Goal: Transaction & Acquisition: Purchase product/service

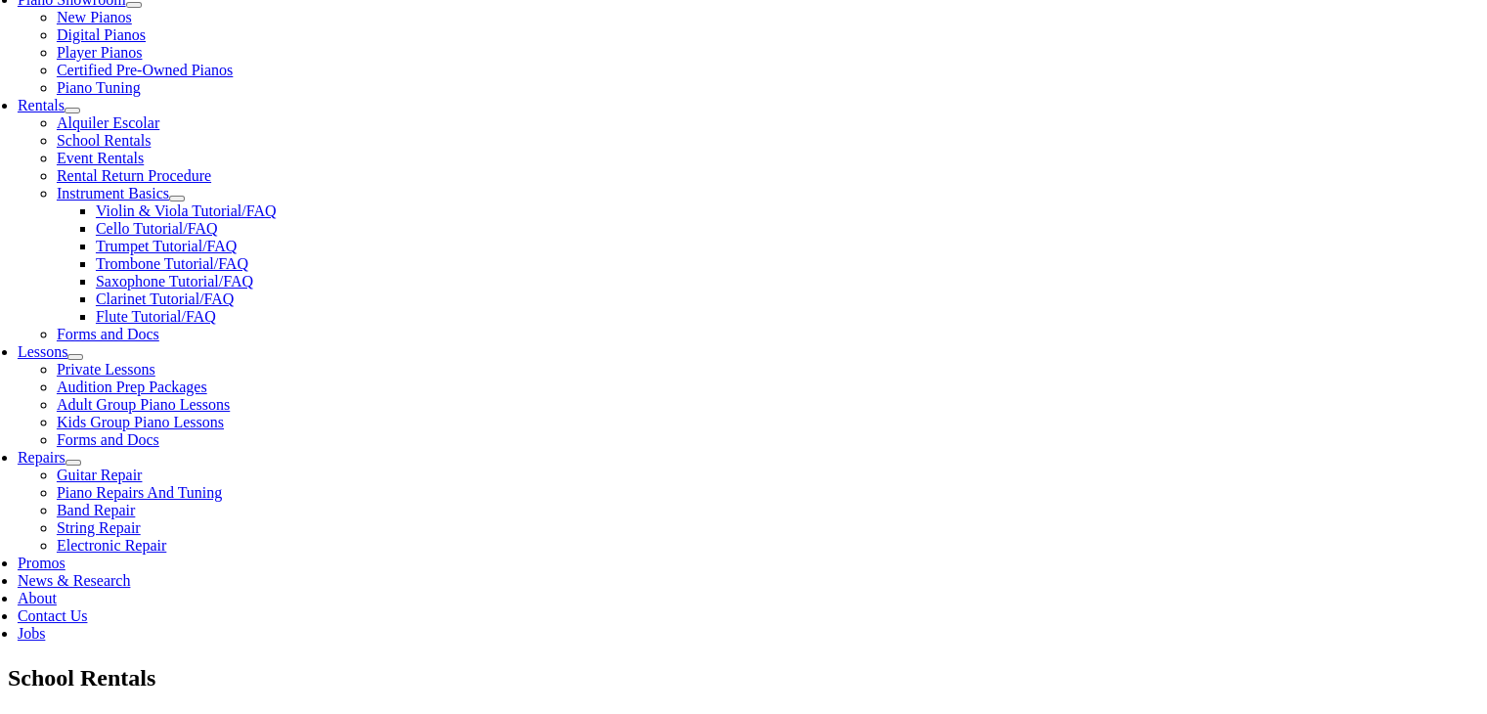
scroll to position [624, 0]
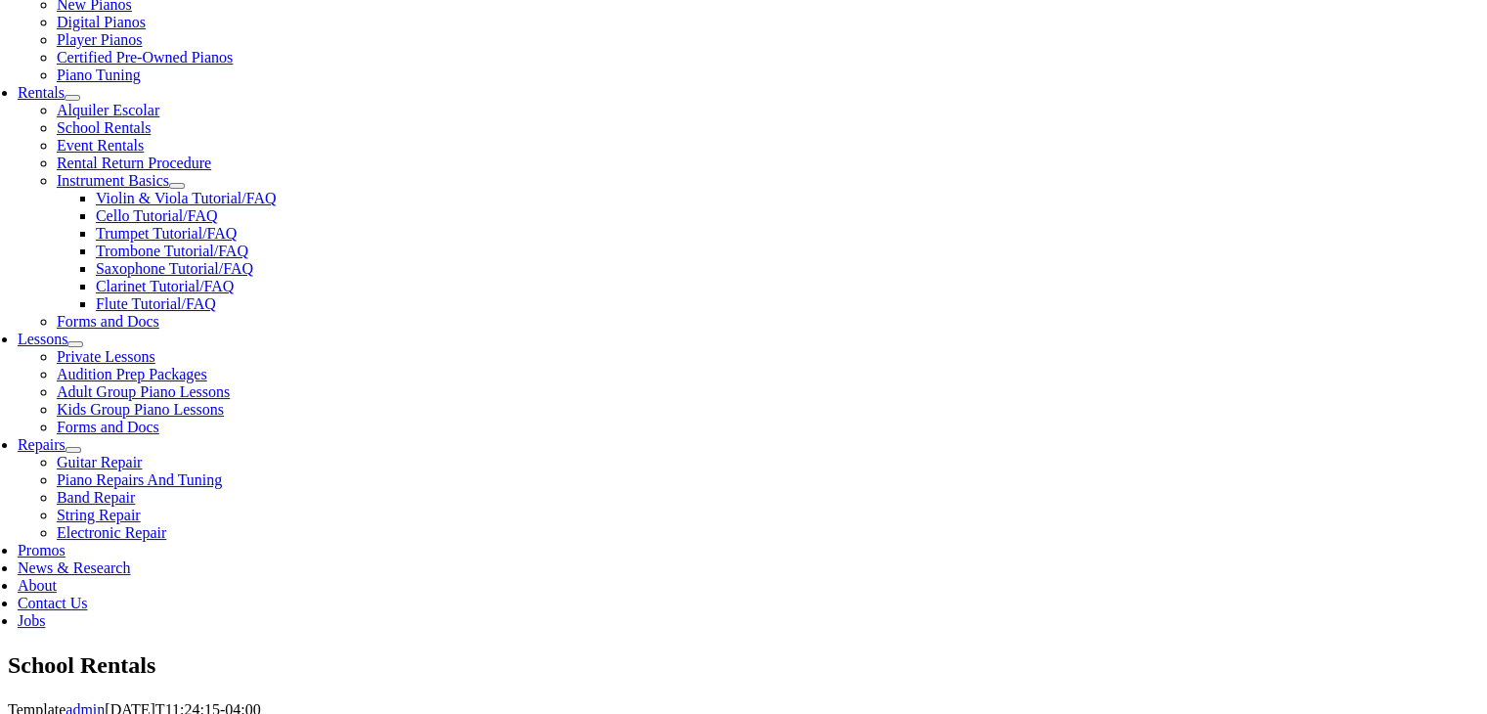
type input "pick"
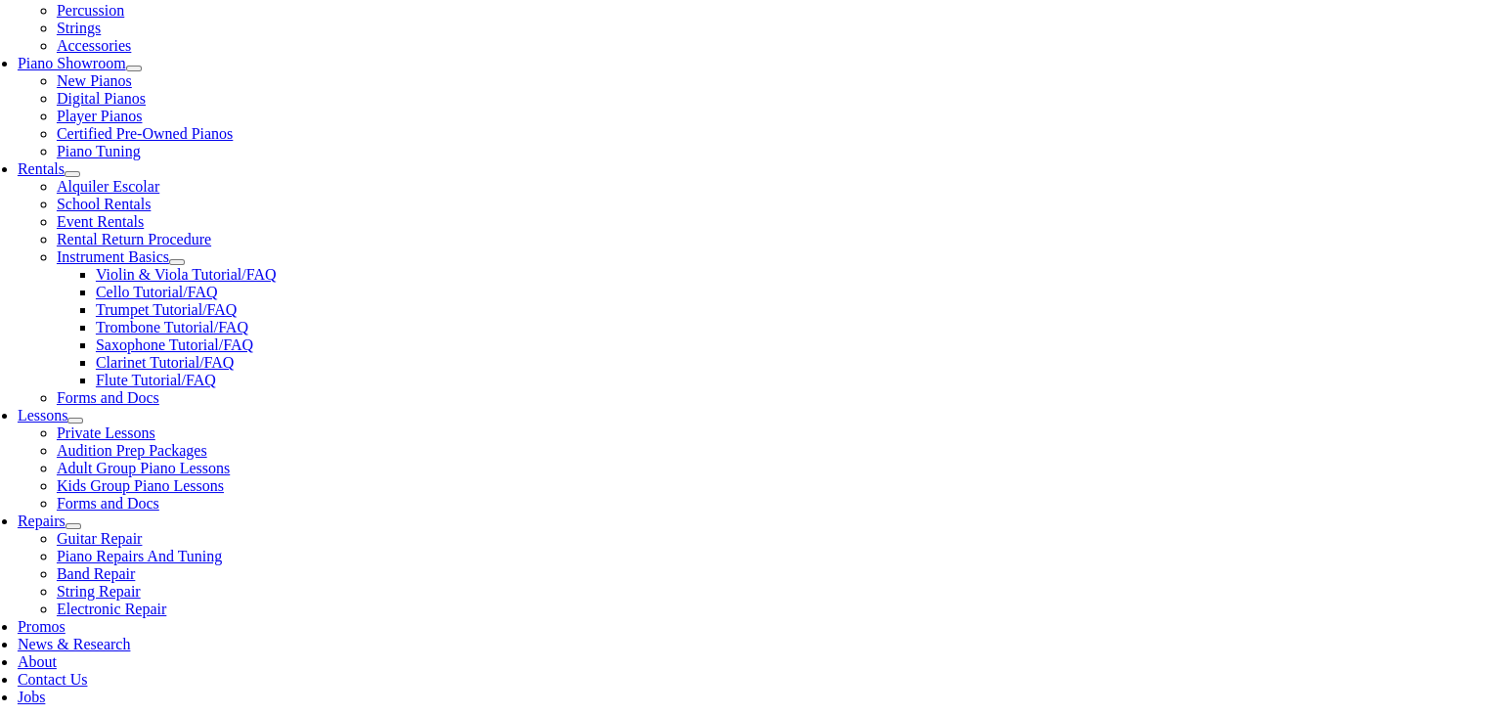
scroll to position [587, 0]
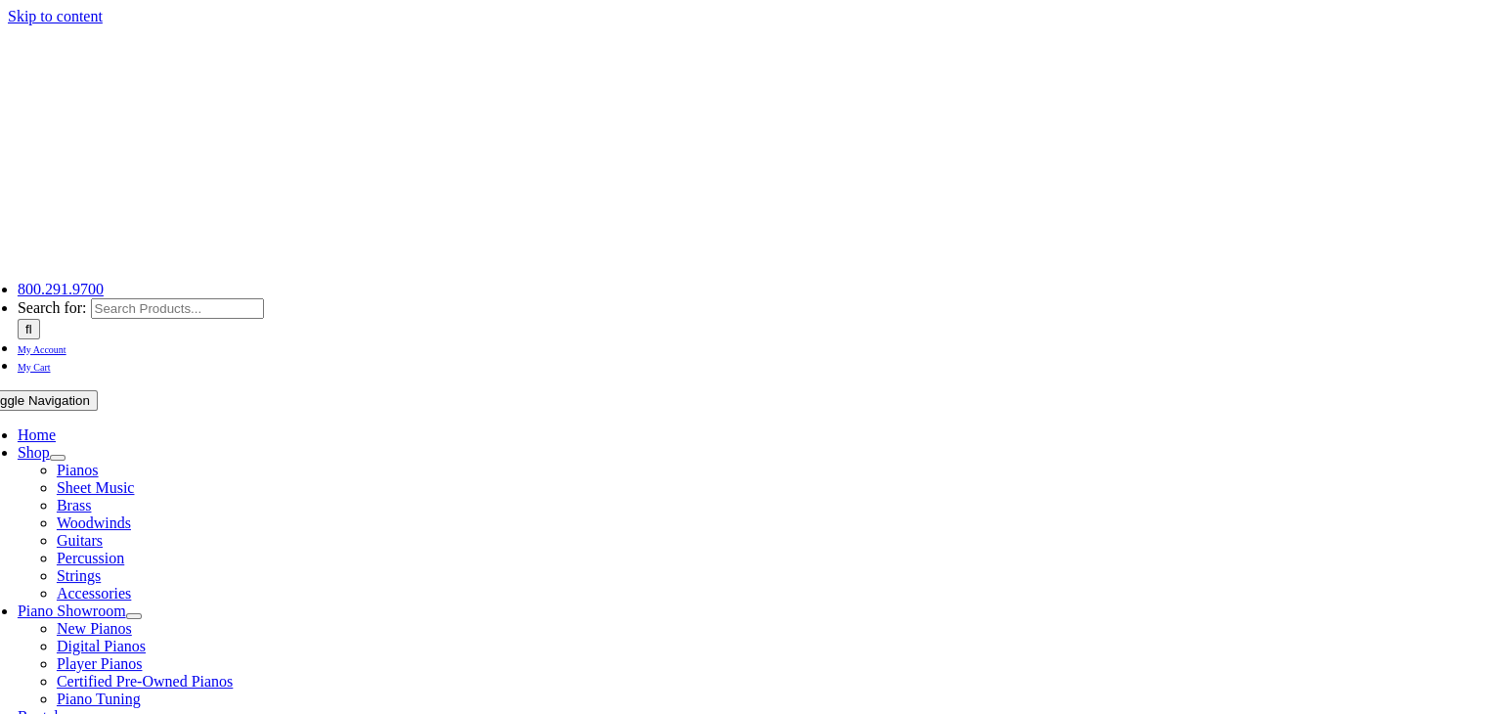
scroll to position [624, 0]
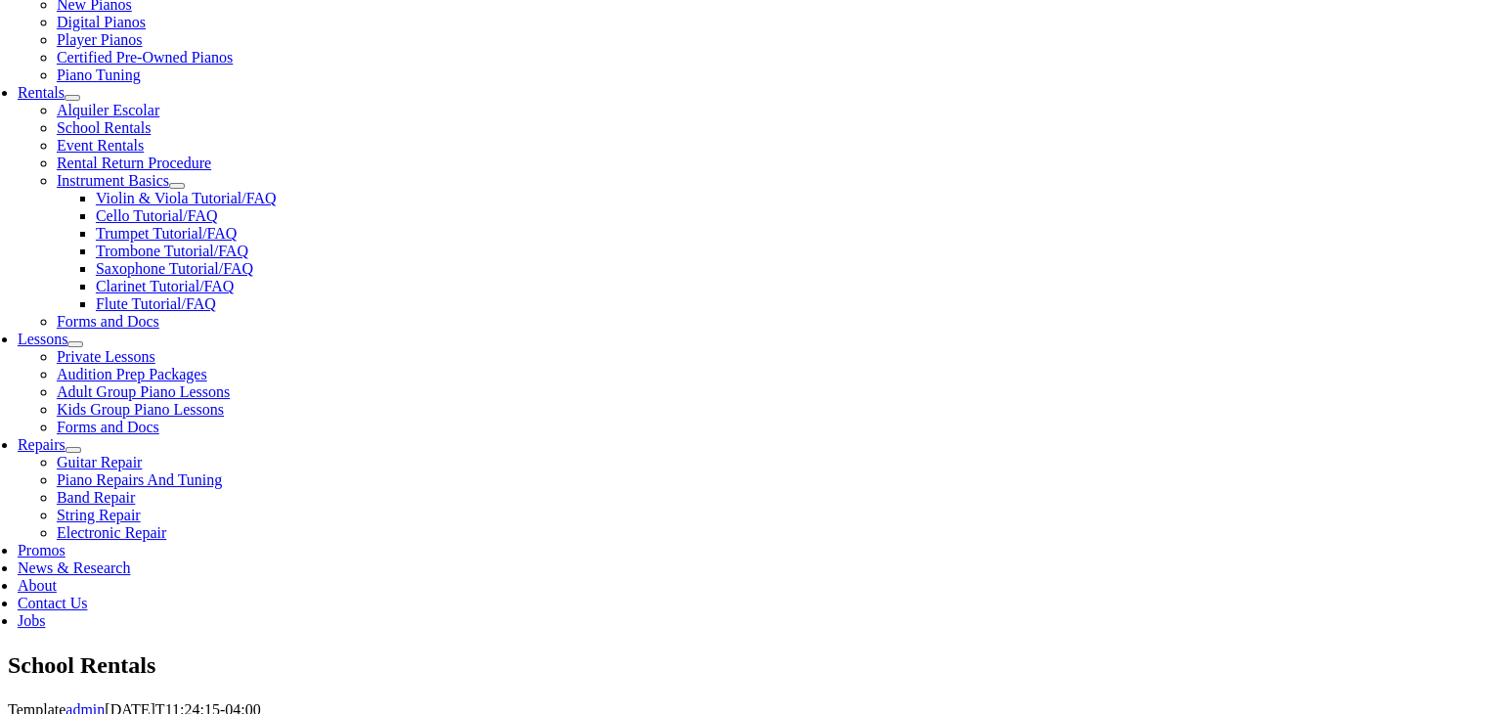
drag, startPoint x: 203, startPoint y: 150, endPoint x: 536, endPoint y: 147, distance: 332.4
copy li "Essential Elements Band 2025 – Bb Clarinet Book"
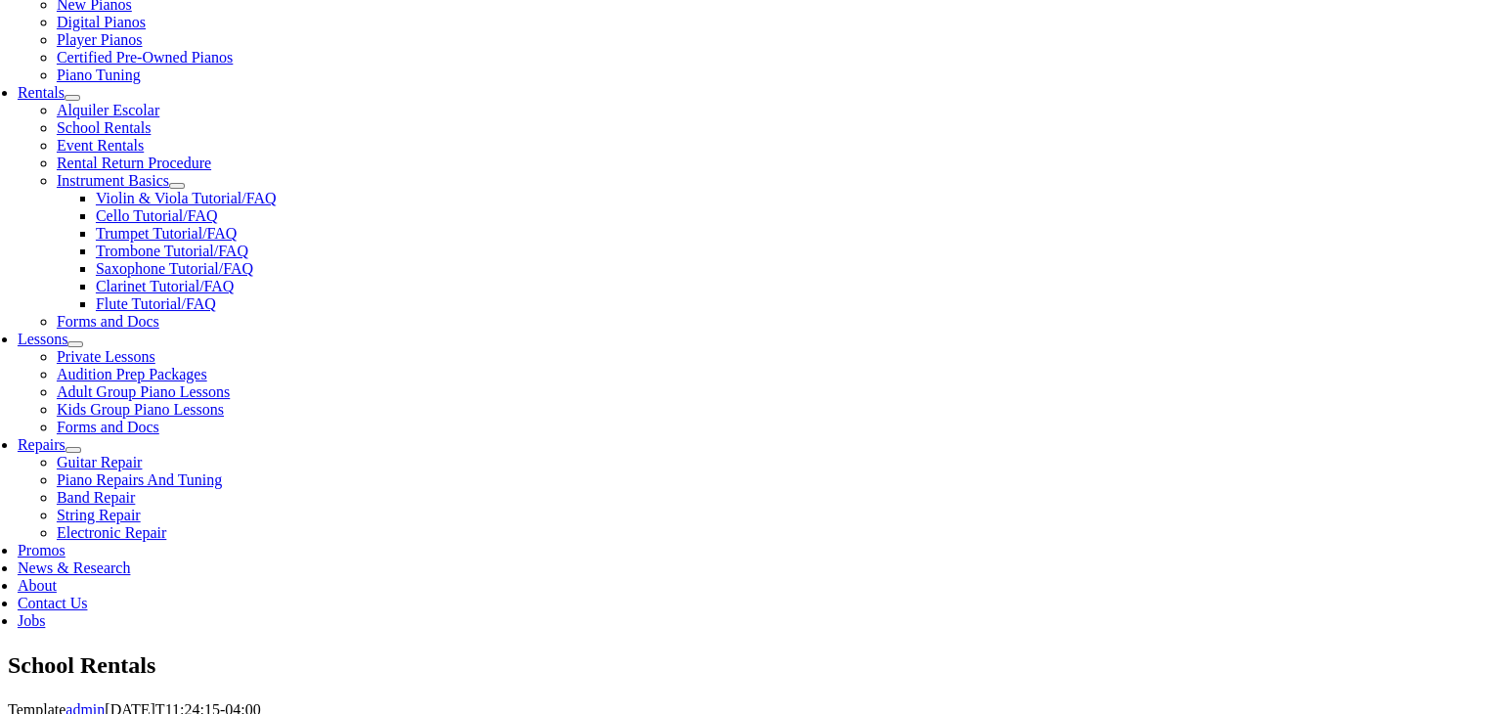
checkbox input"] "true"
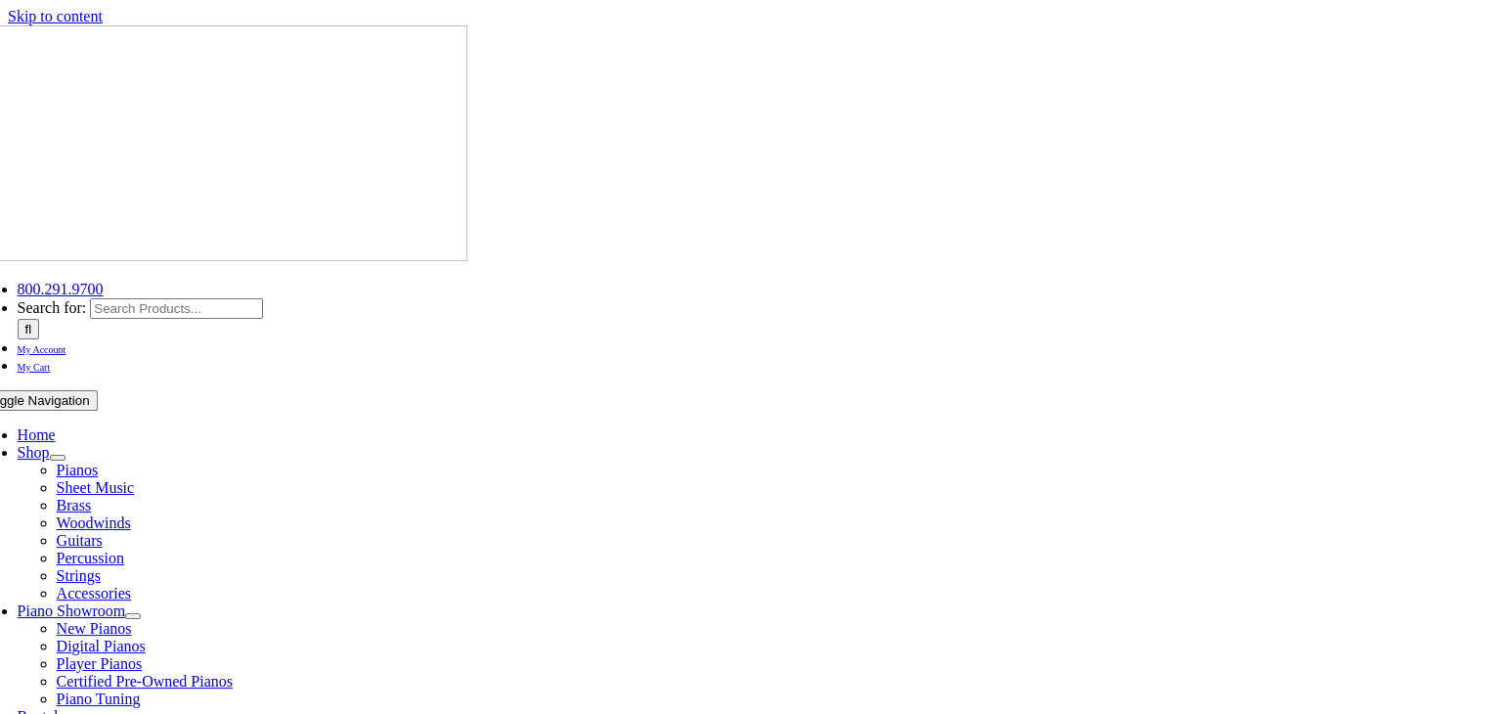
type input "1"
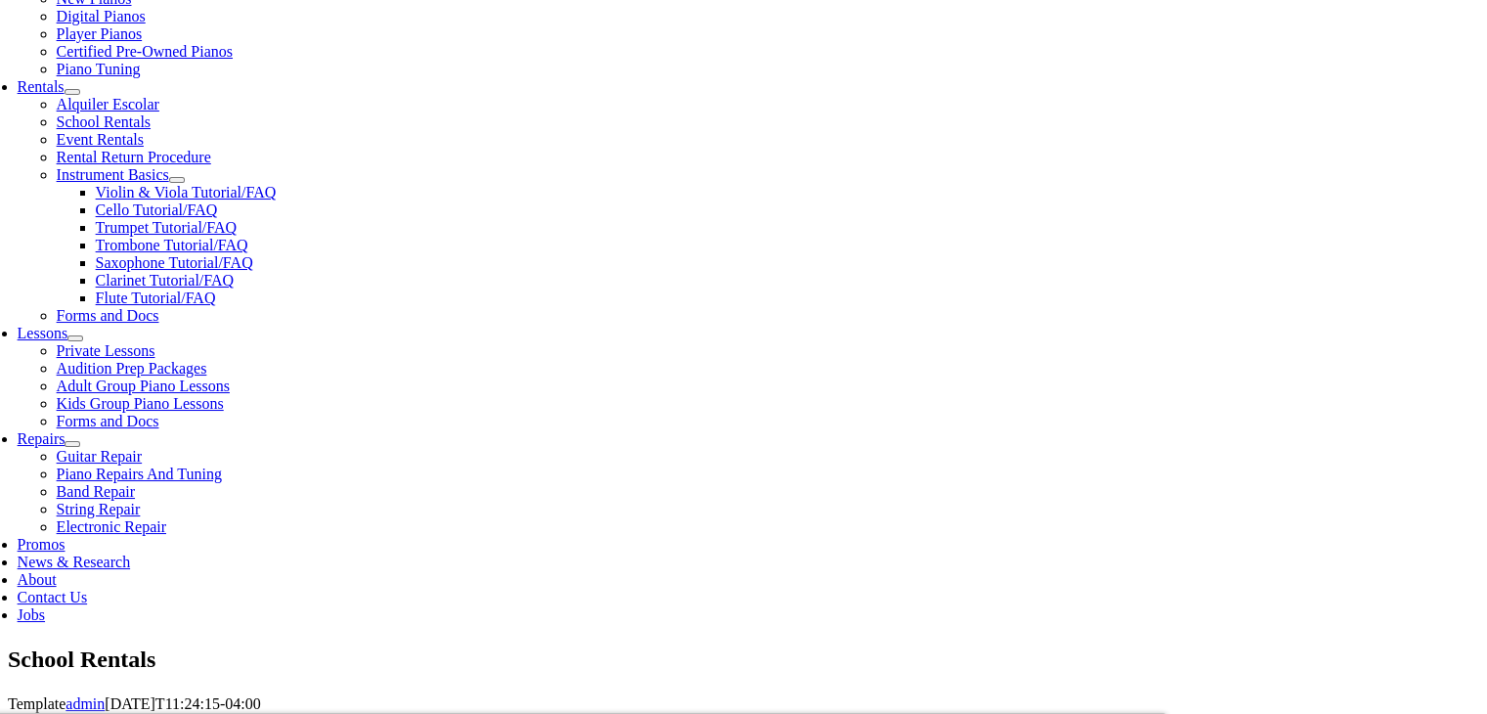
scroll to position [628, 0]
type input "Aadish"
type input "Shah"
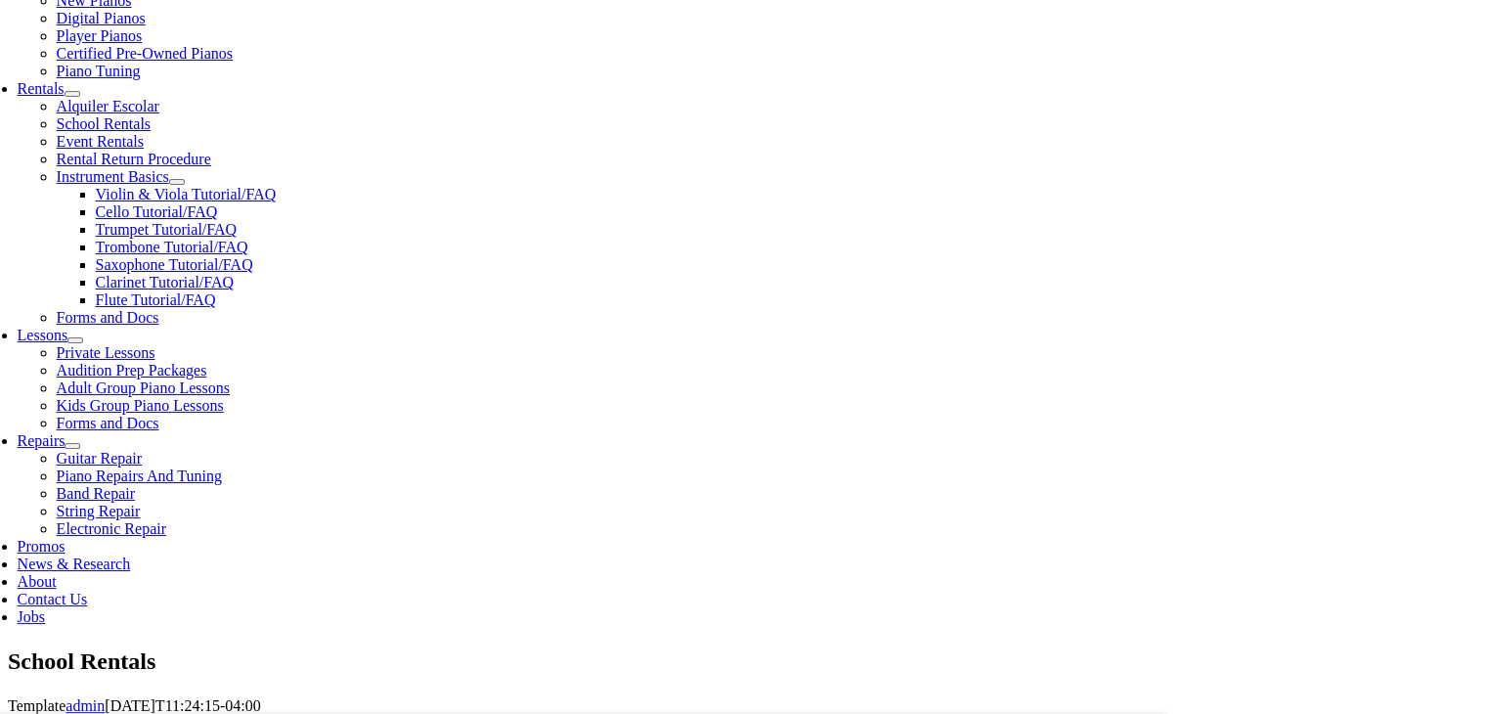
type input "30225256"
type input "11/01/1981"
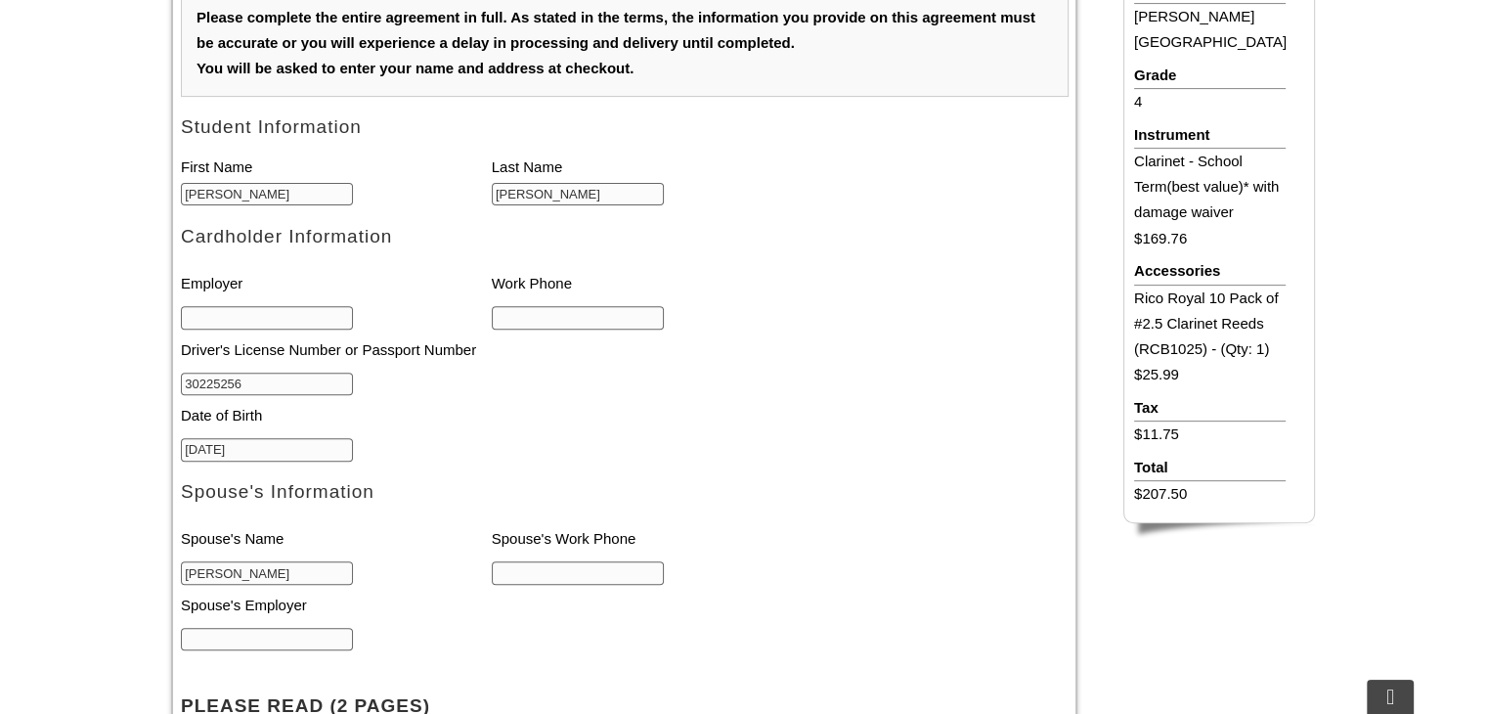
type input "Rujuta Shah"
type input "4847533275"
click at [528, 312] on input "text" at bounding box center [578, 317] width 173 height 23
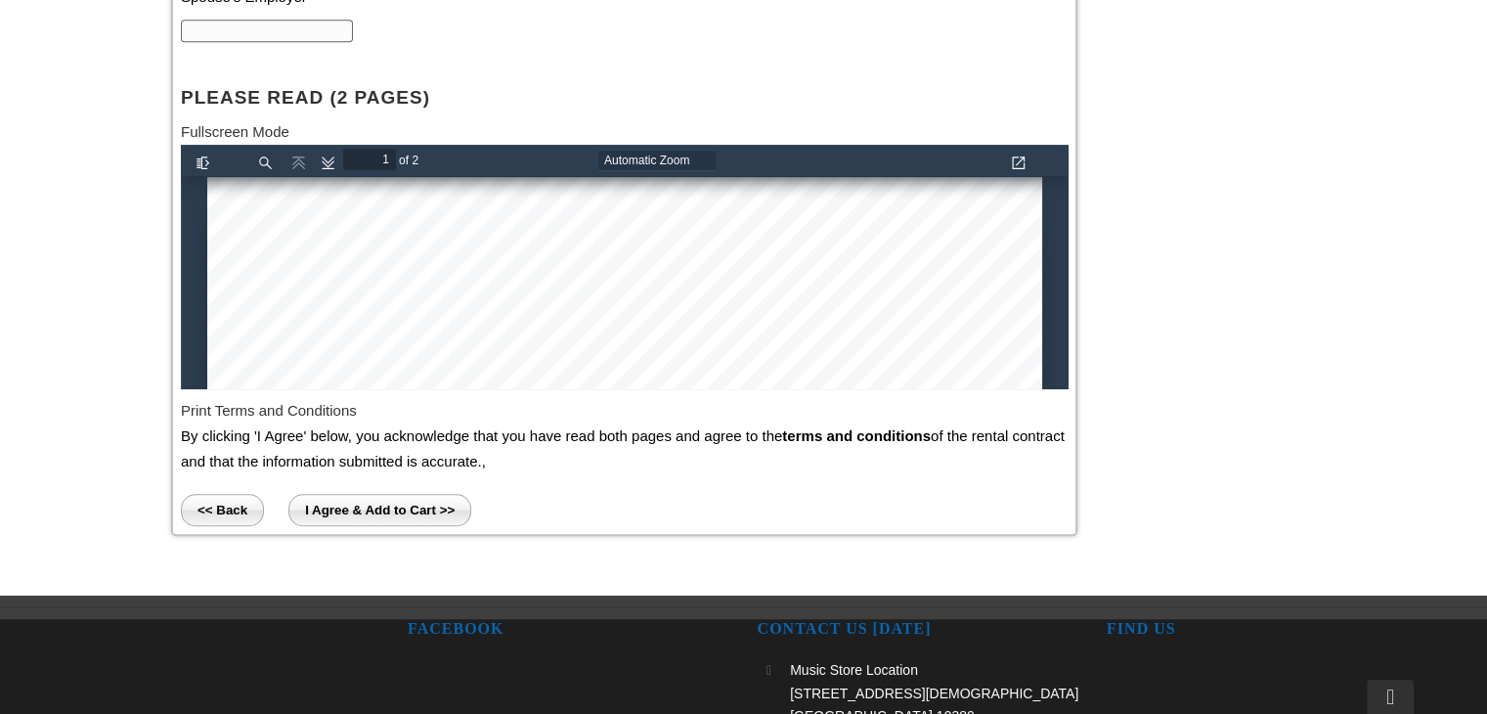
scroll to position [1244, 0]
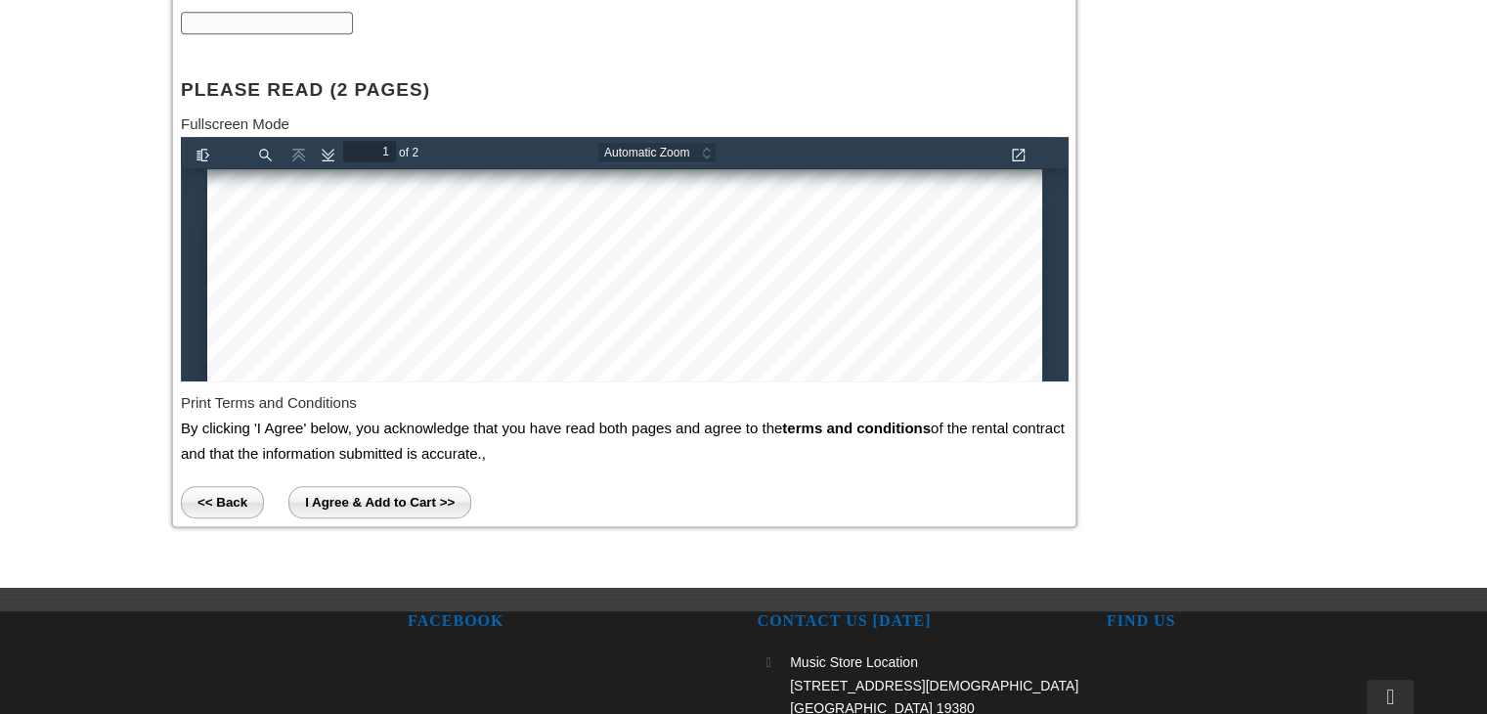
type input "4847534583"
drag, startPoint x: 380, startPoint y: 502, endPoint x: 912, endPoint y: 139, distance: 643.7
click at [380, 502] on input "I Agree & Add to Cart >>" at bounding box center [379, 502] width 183 height 32
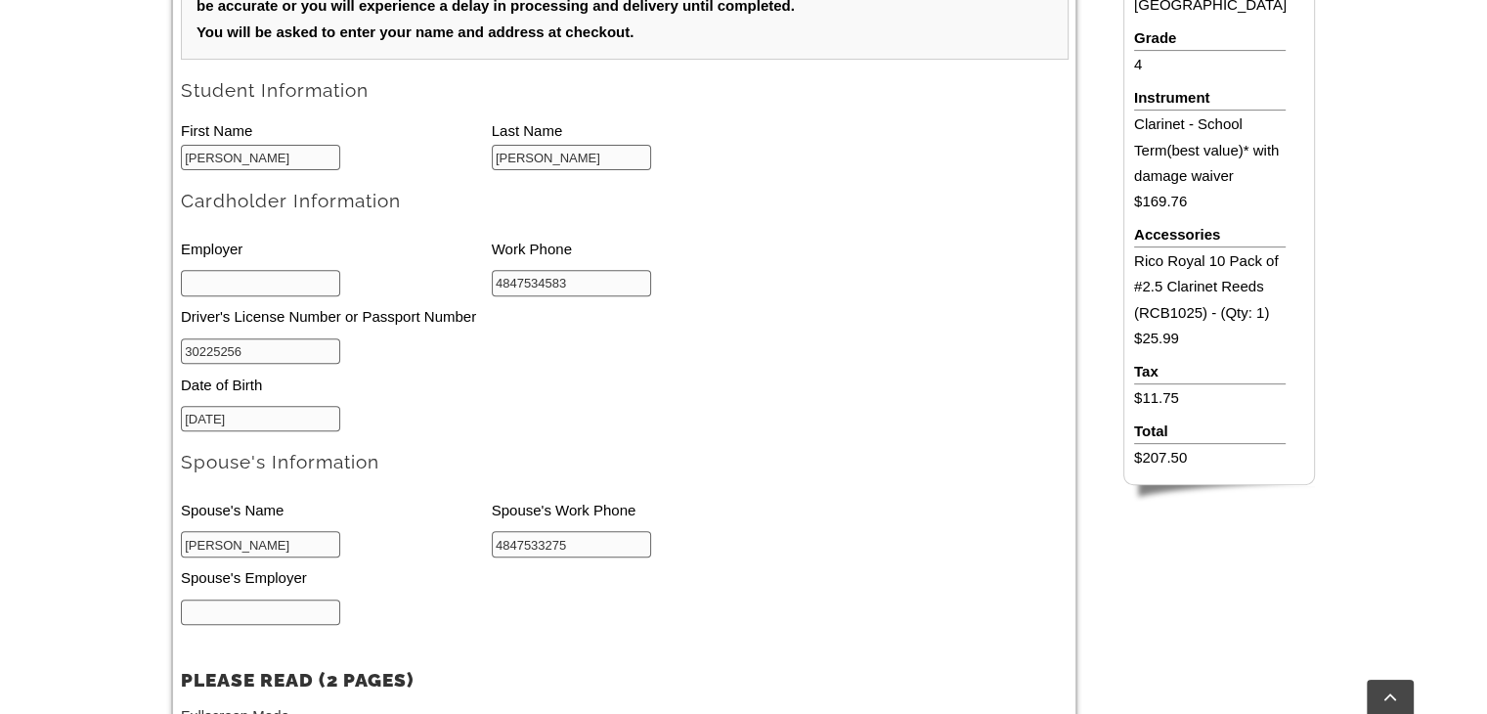
scroll to position [691, 0]
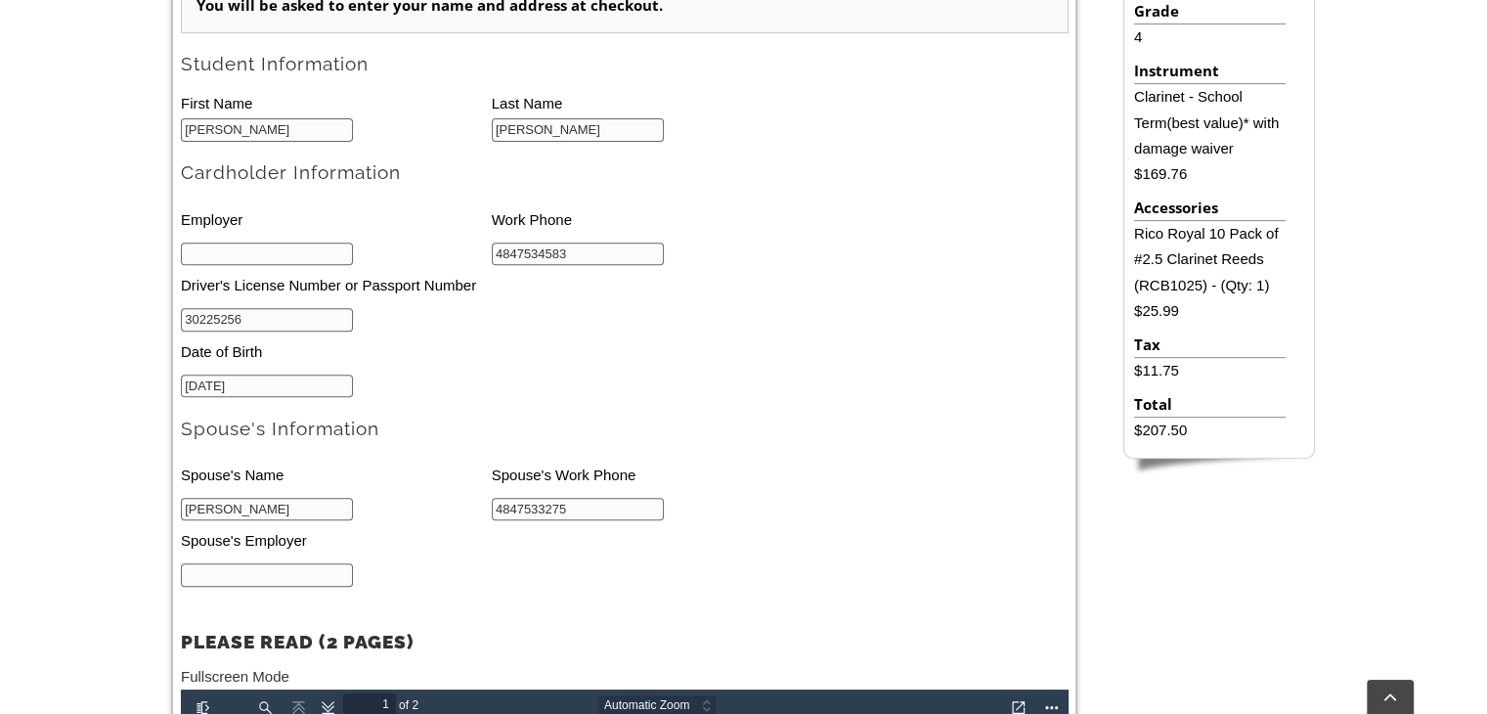
click at [289, 251] on input "text" at bounding box center [267, 253] width 173 height 23
type input "Cotiviti"
click at [258, 582] on input "text" at bounding box center [267, 574] width 173 height 23
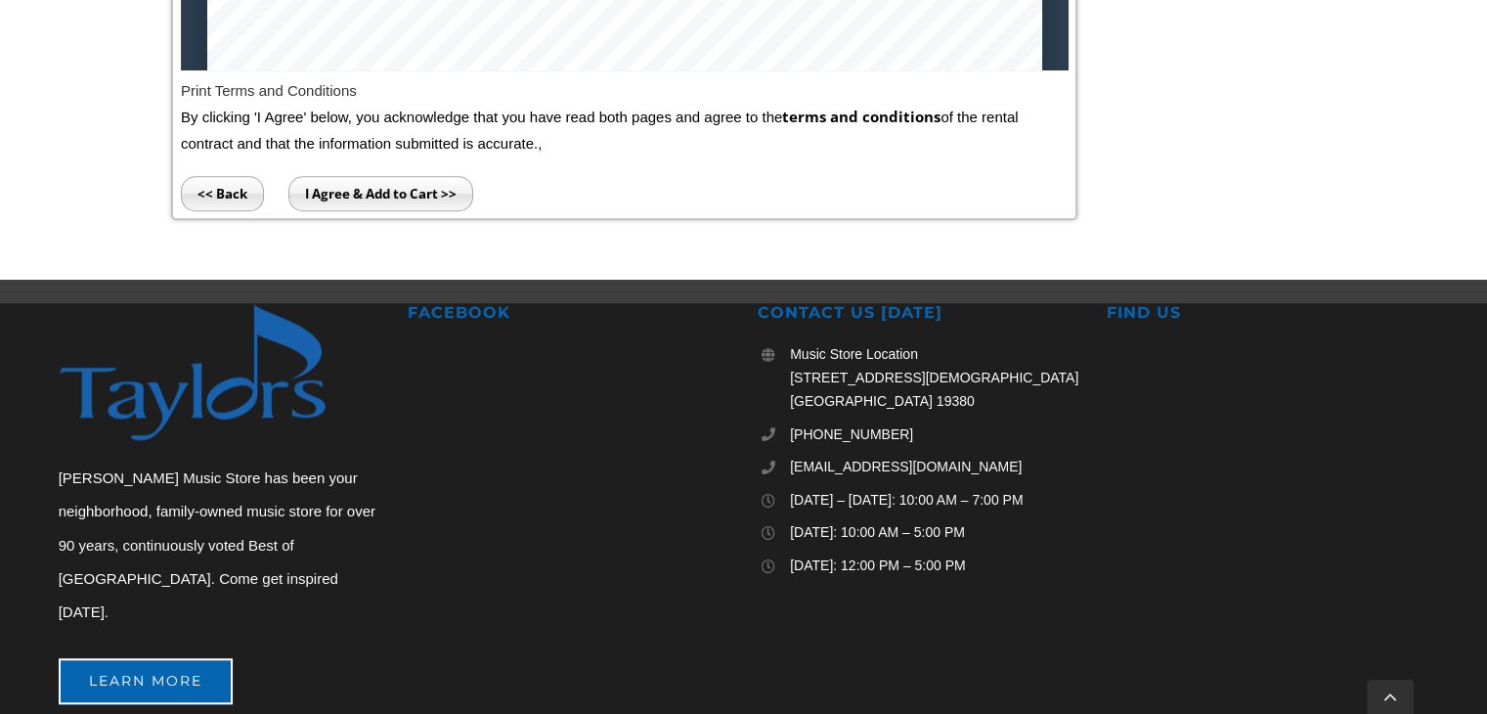
scroll to position [1580, 0]
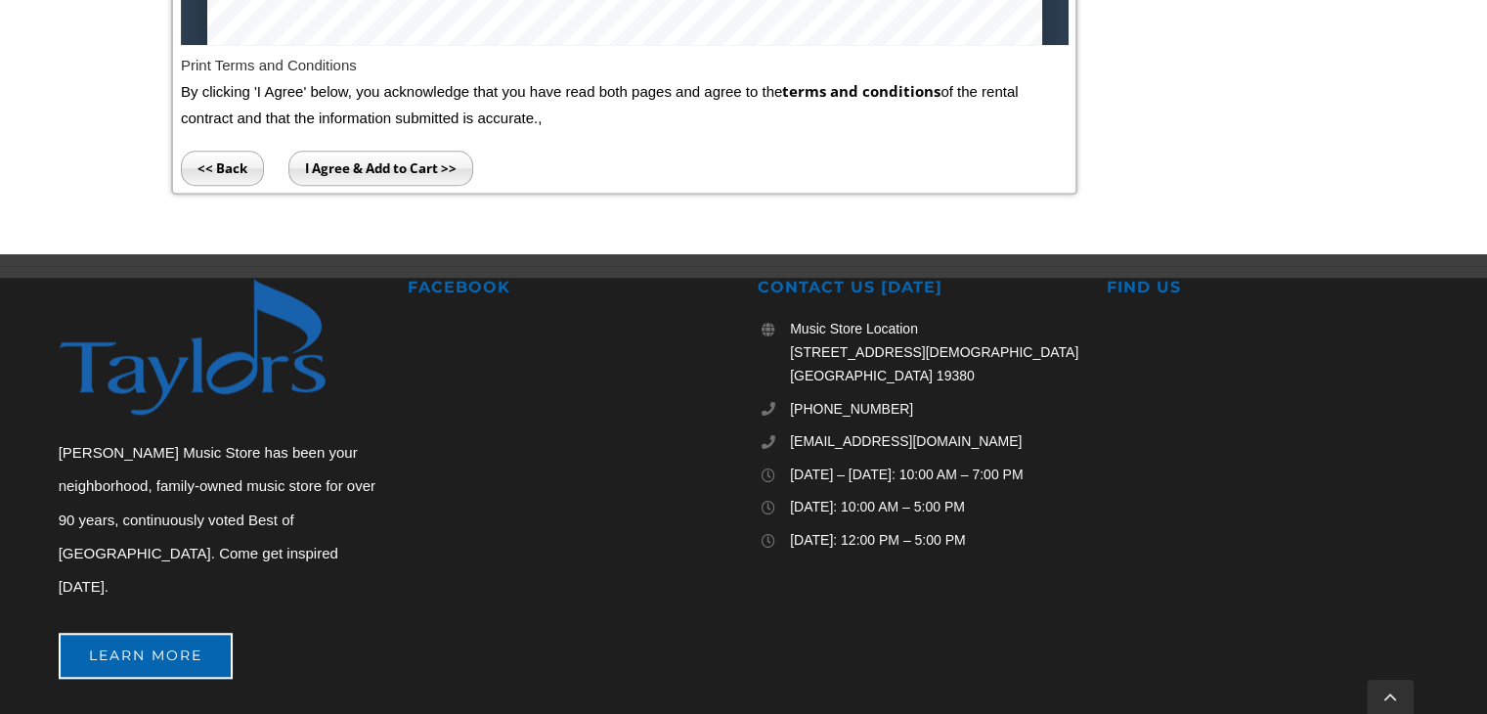
type input "Vanguard"
click at [348, 170] on input "I Agree & Add to Cart >>" at bounding box center [380, 168] width 185 height 35
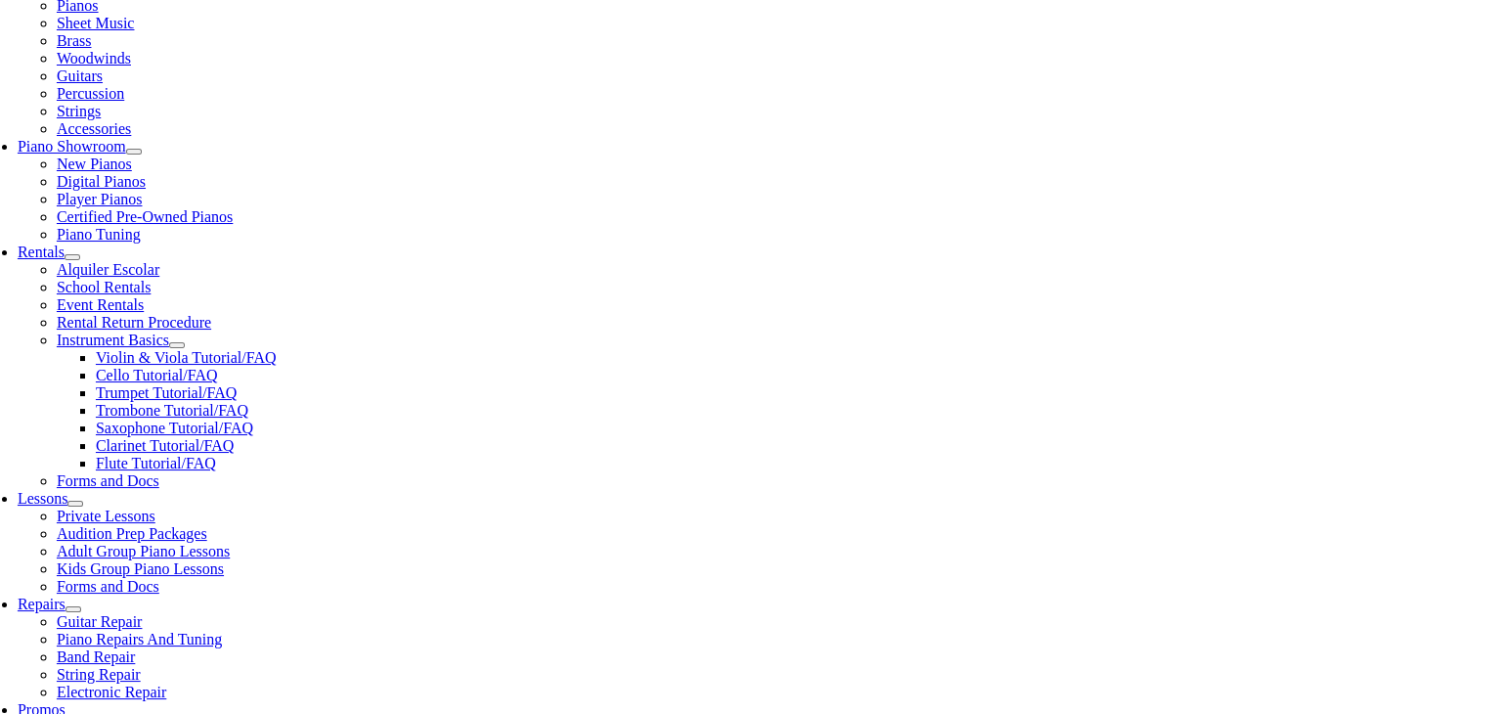
scroll to position [468, 0]
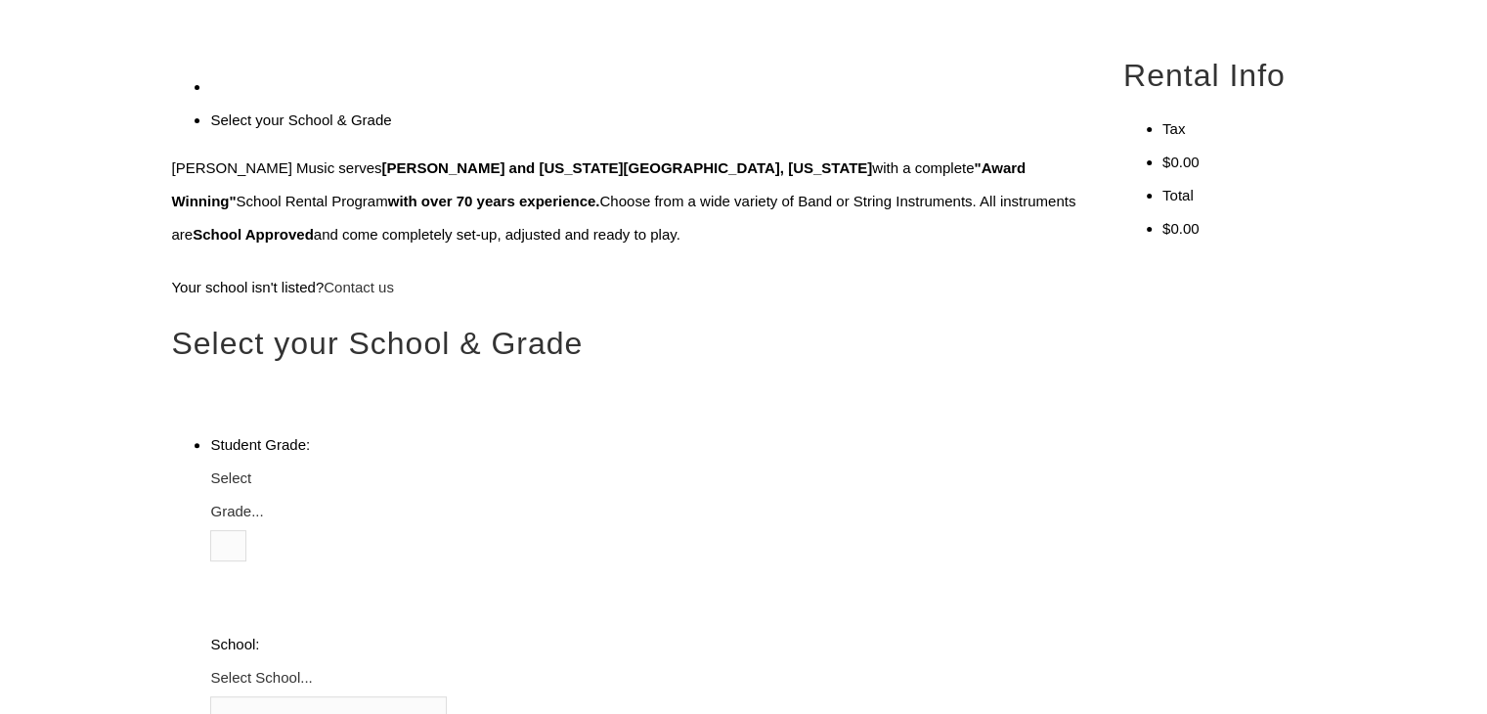
scroll to position [624, 0]
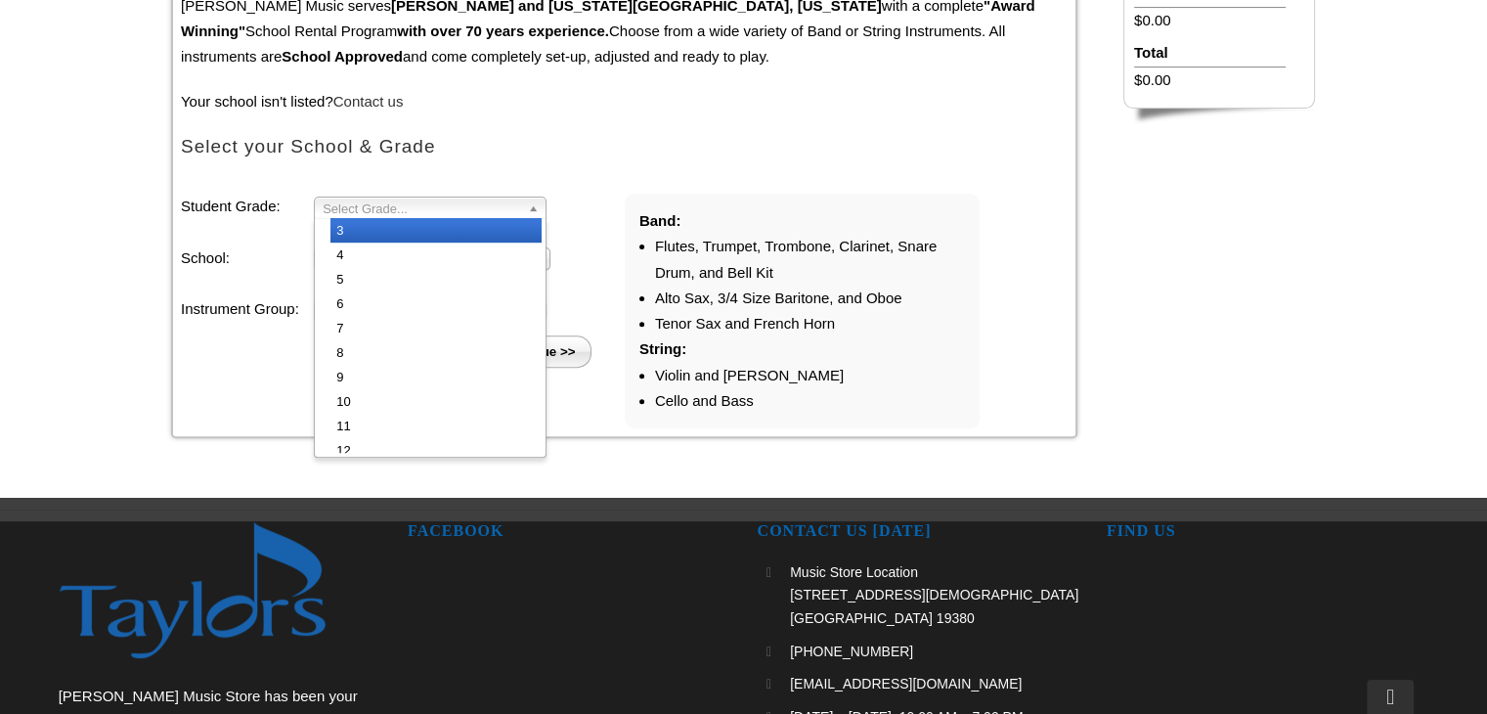
click at [383, 210] on span "Select Grade..." at bounding box center [421, 208] width 197 height 23
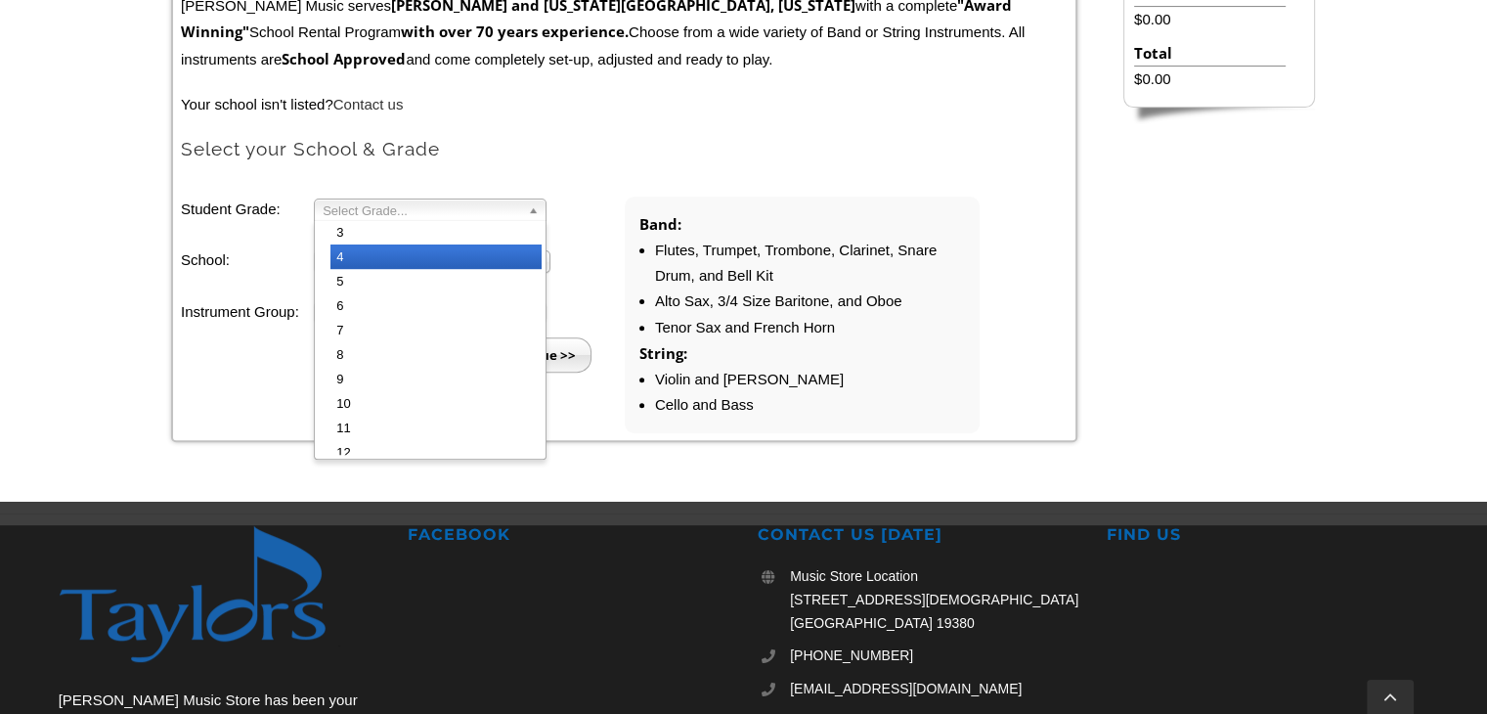
click at [375, 246] on li "4" at bounding box center [435, 256] width 211 height 24
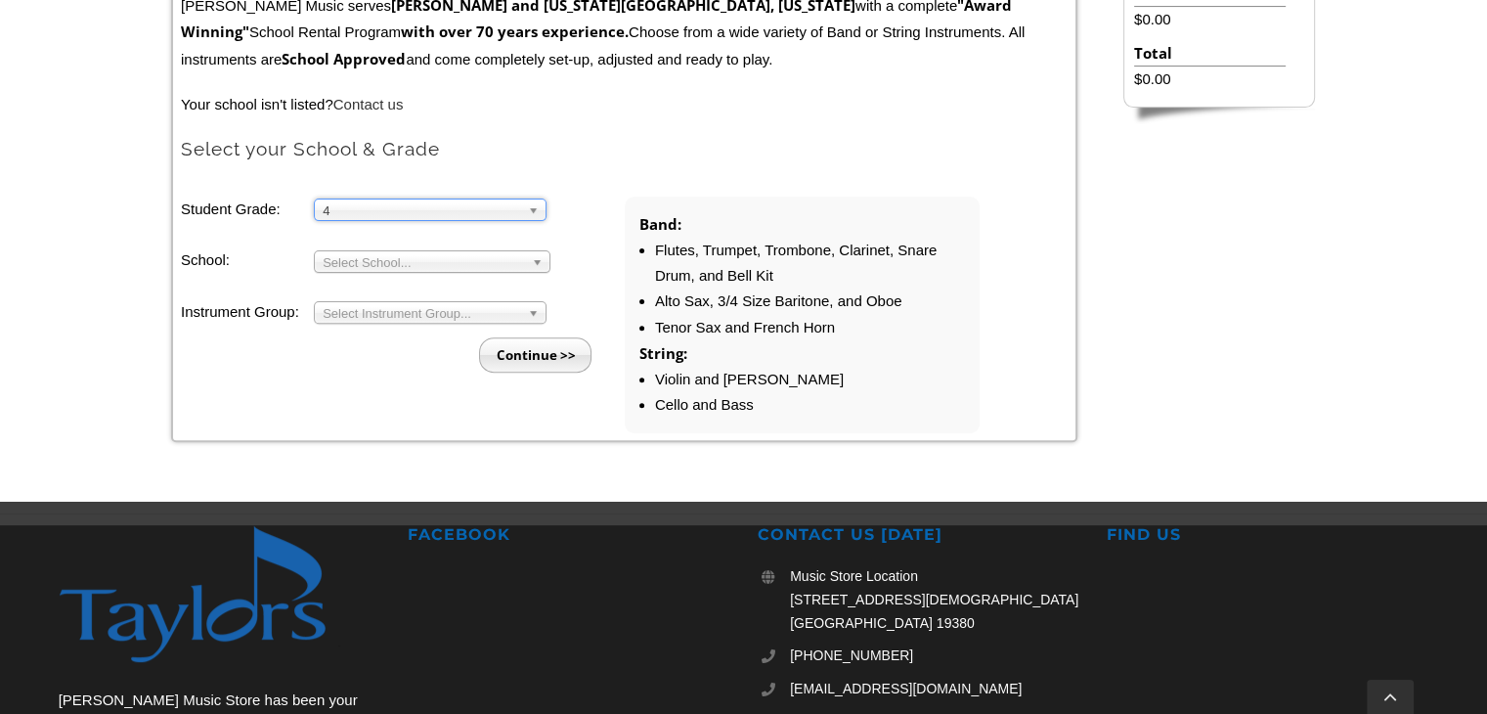
click at [368, 258] on span "Select School..." at bounding box center [423, 262] width 201 height 23
type input "pick"
click at [383, 318] on span "Select Instrument Group..." at bounding box center [421, 313] width 197 height 23
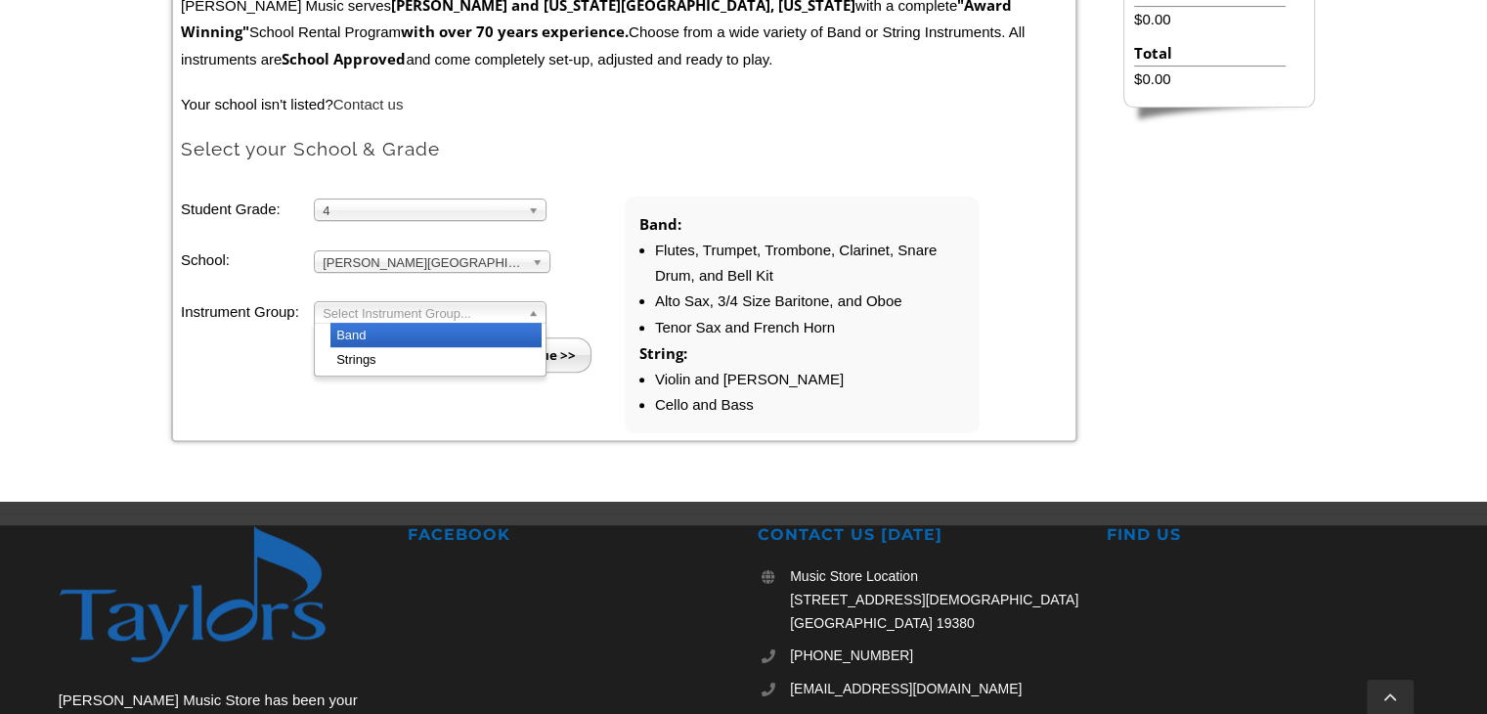
click at [353, 330] on li "Band" at bounding box center [435, 335] width 211 height 24
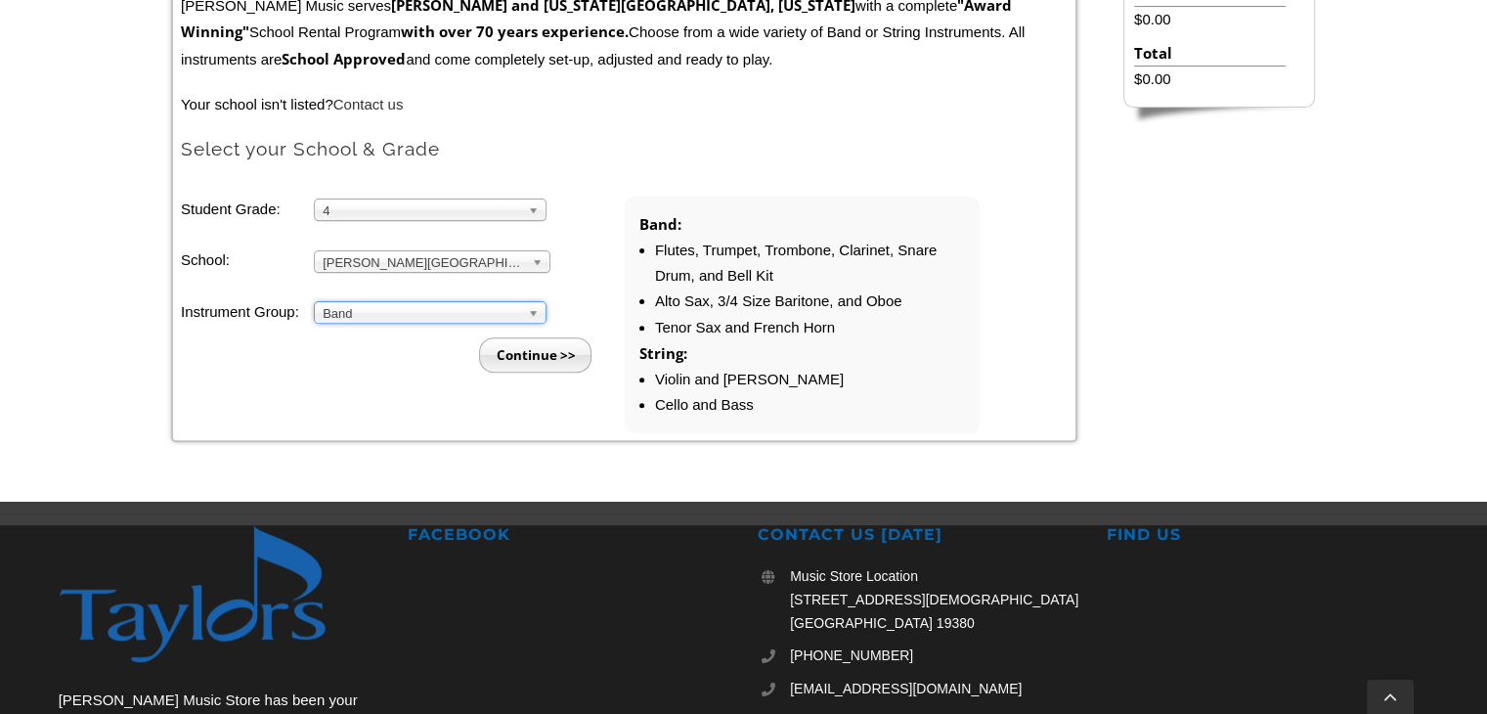
click at [521, 341] on input "Continue >>" at bounding box center [535, 354] width 112 height 35
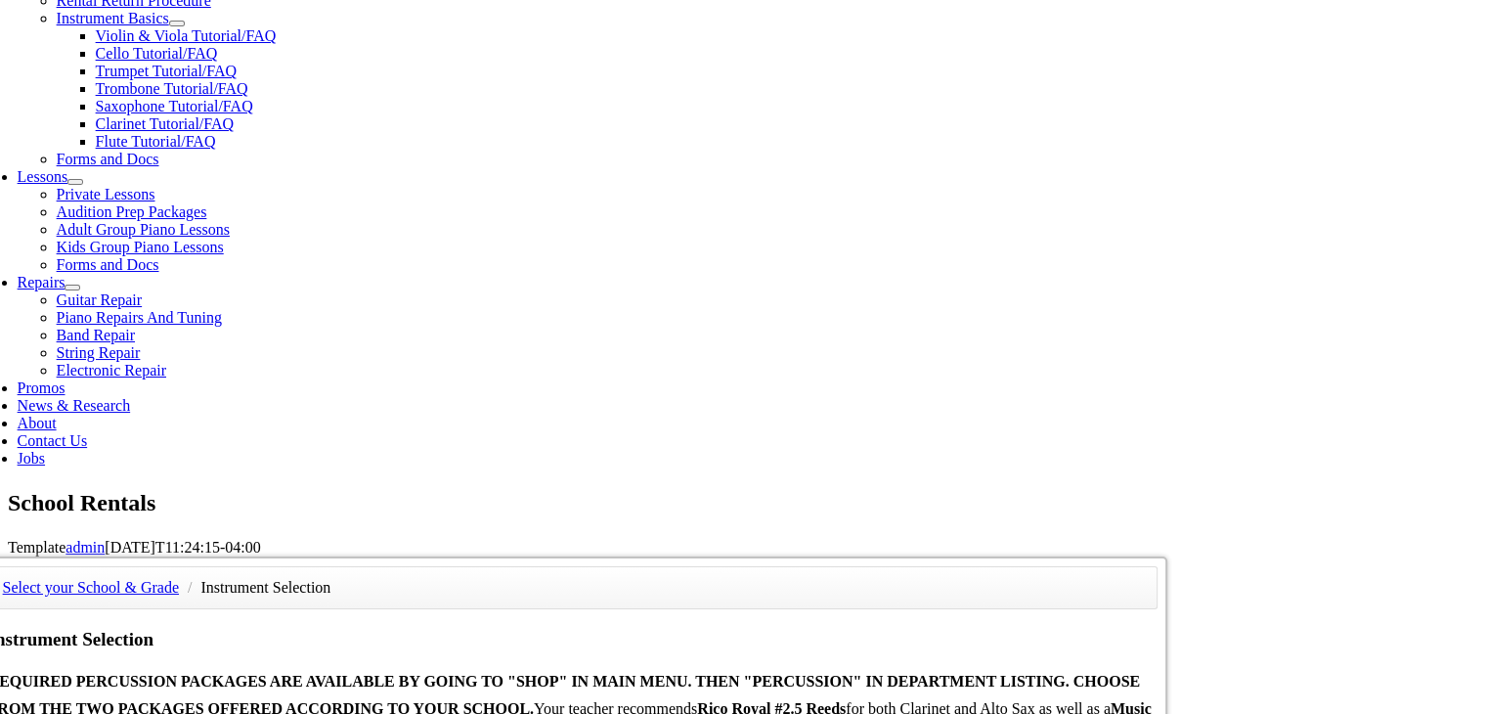
scroll to position [821, 0]
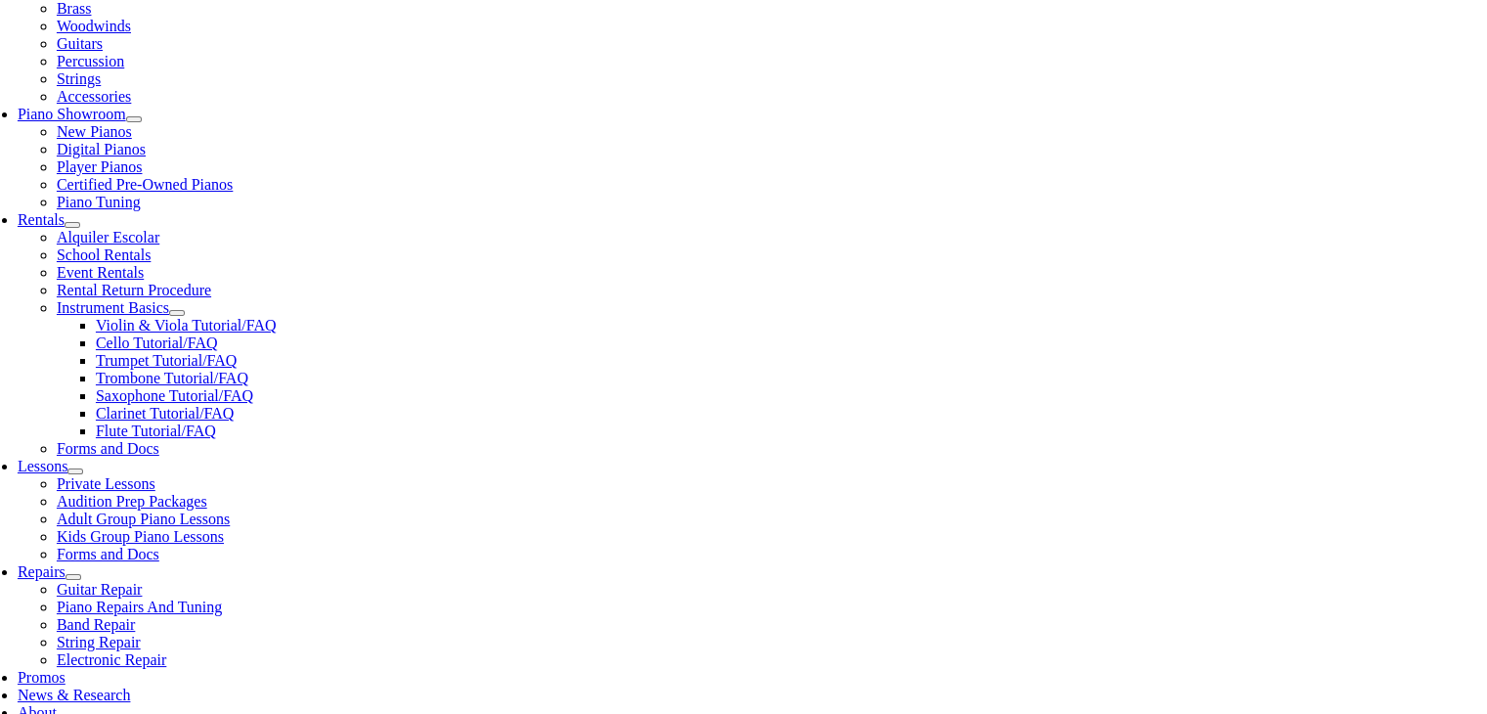
scroll to position [496, 0]
drag, startPoint x: 319, startPoint y: 474, endPoint x: 205, endPoint y: 471, distance: 113.4
copy li "Flute Silk Swab"
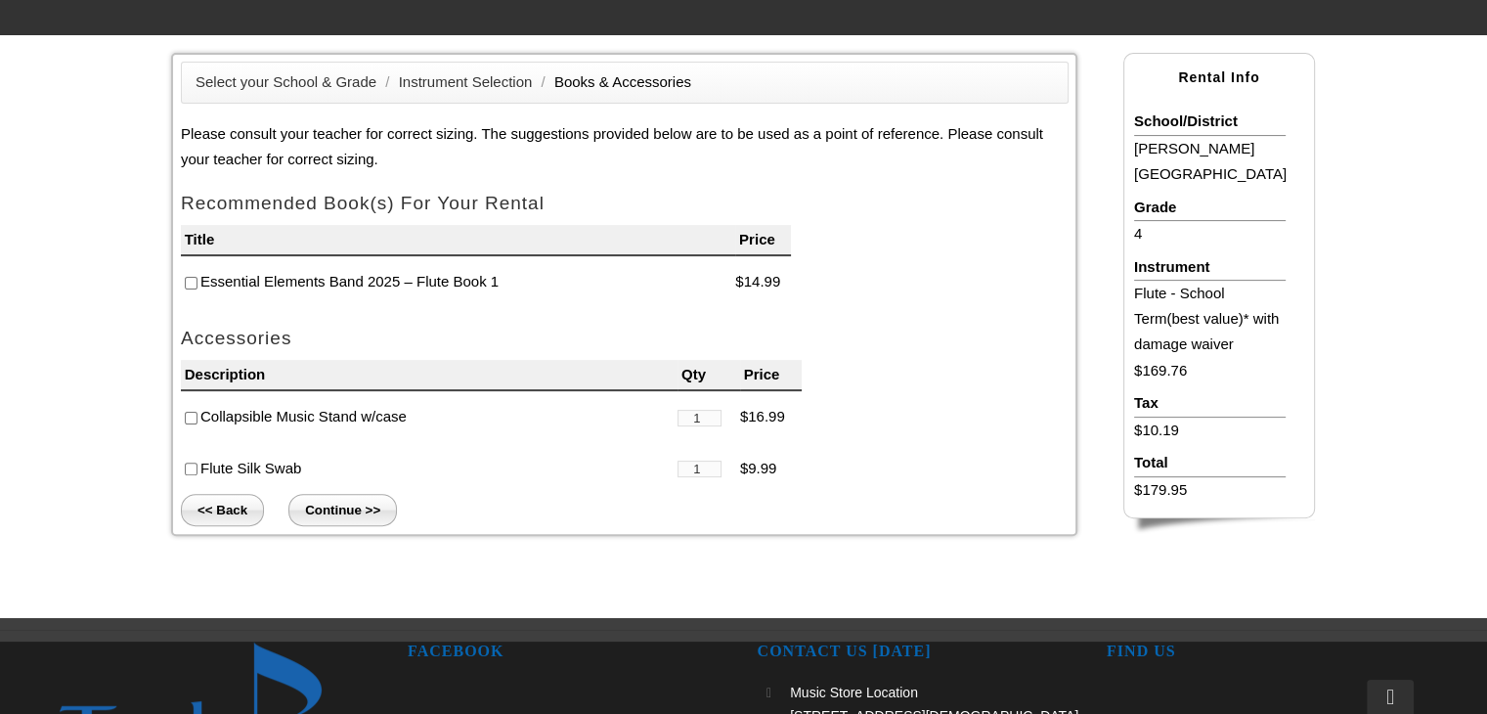
click at [557, 502] on li "<< Back Continue >>" at bounding box center [625, 510] width 888 height 32
click at [357, 508] on input "Continue >>" at bounding box center [342, 510] width 109 height 32
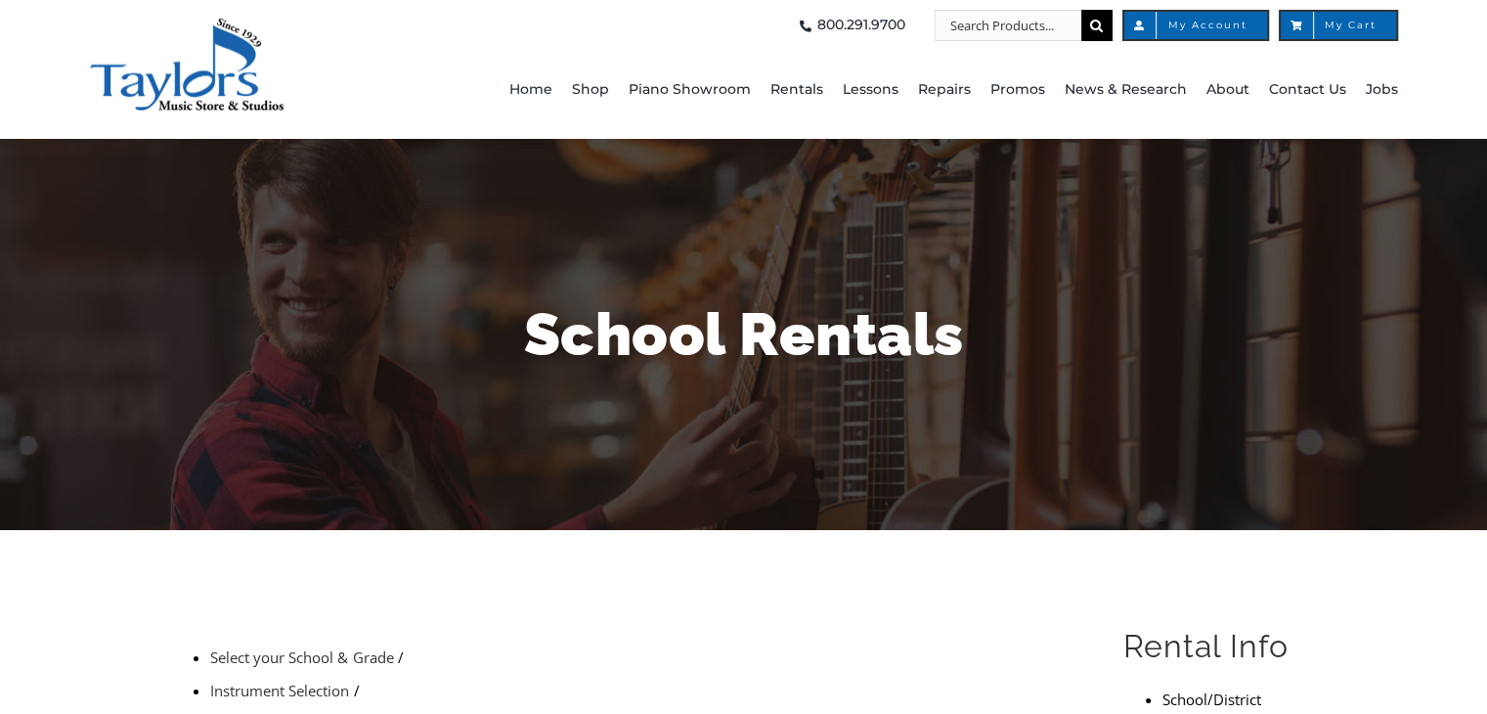
type input "1"
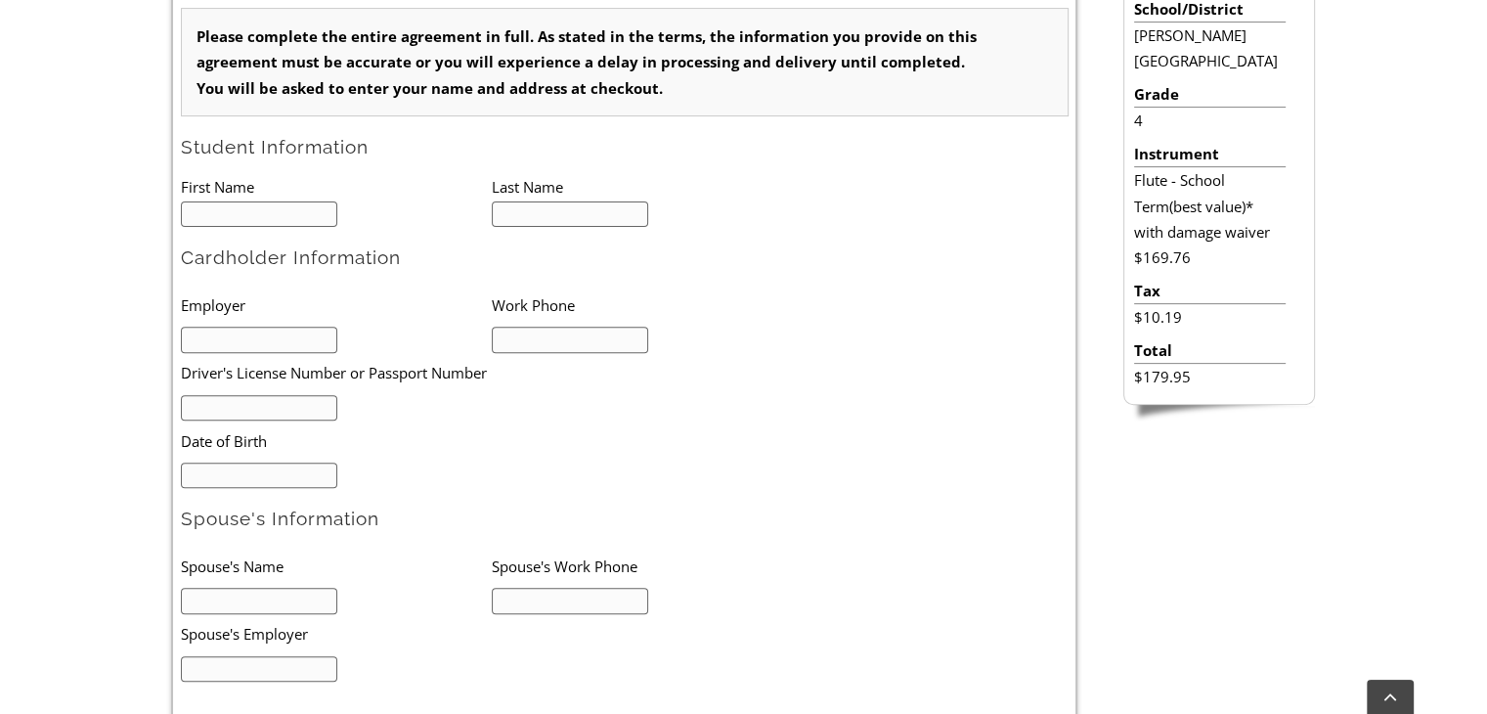
scroll to position [610, 0]
click at [290, 209] on input "text" at bounding box center [259, 212] width 157 height 26
type input "Aarav"
type input "[PERSON_NAME]"
type input "Cotiviti"
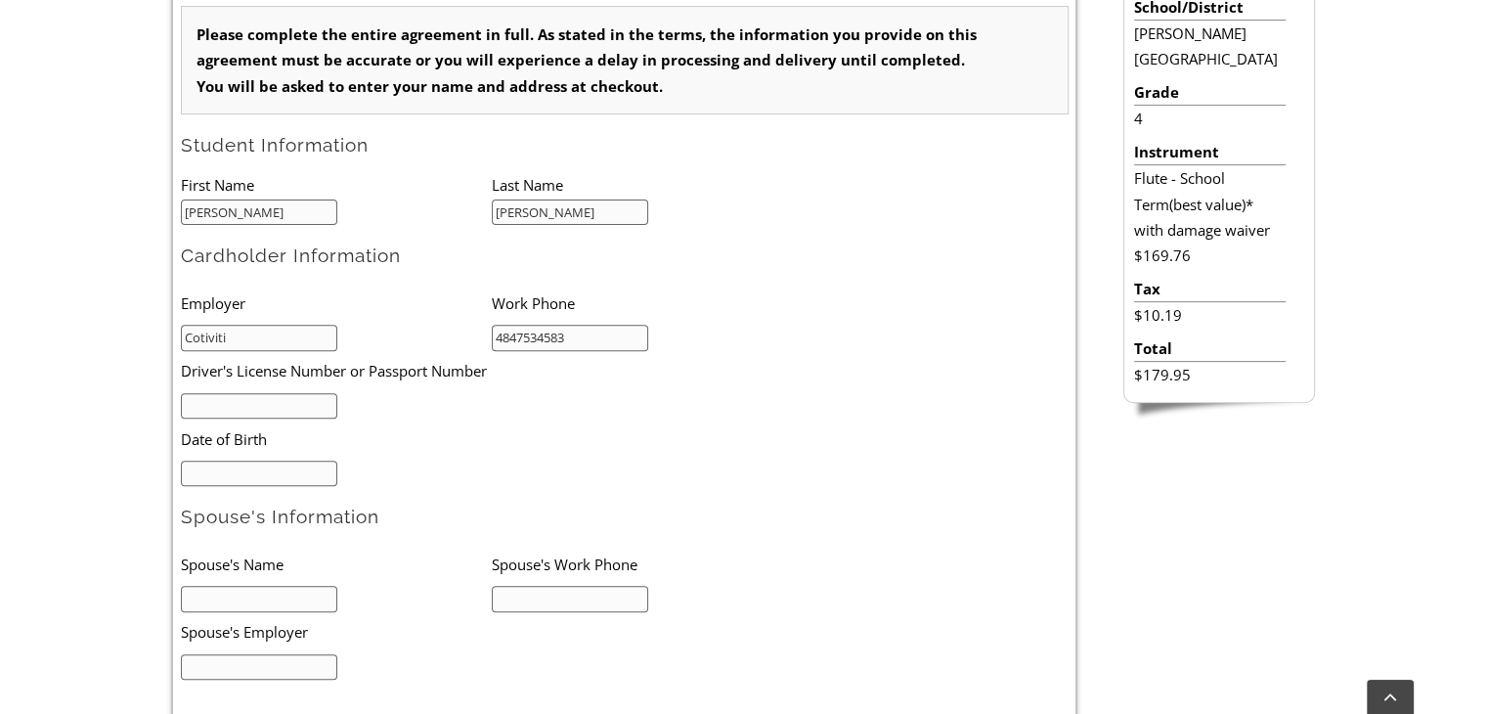
type input "4847534583"
type input "30225256"
type input "11/01/1981"
type input "Rujuta Shah"
click at [571, 586] on input "text" at bounding box center [570, 599] width 157 height 26
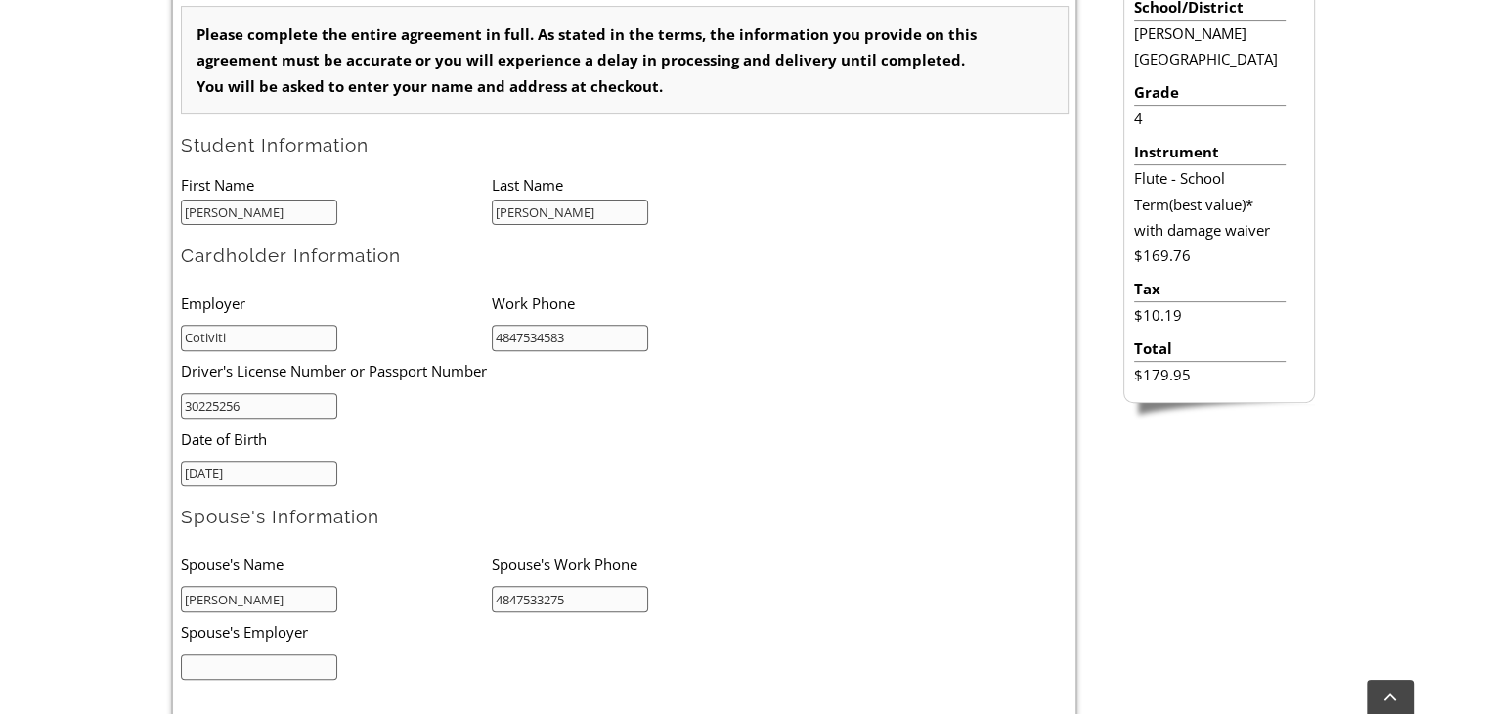
type input "4847533275"
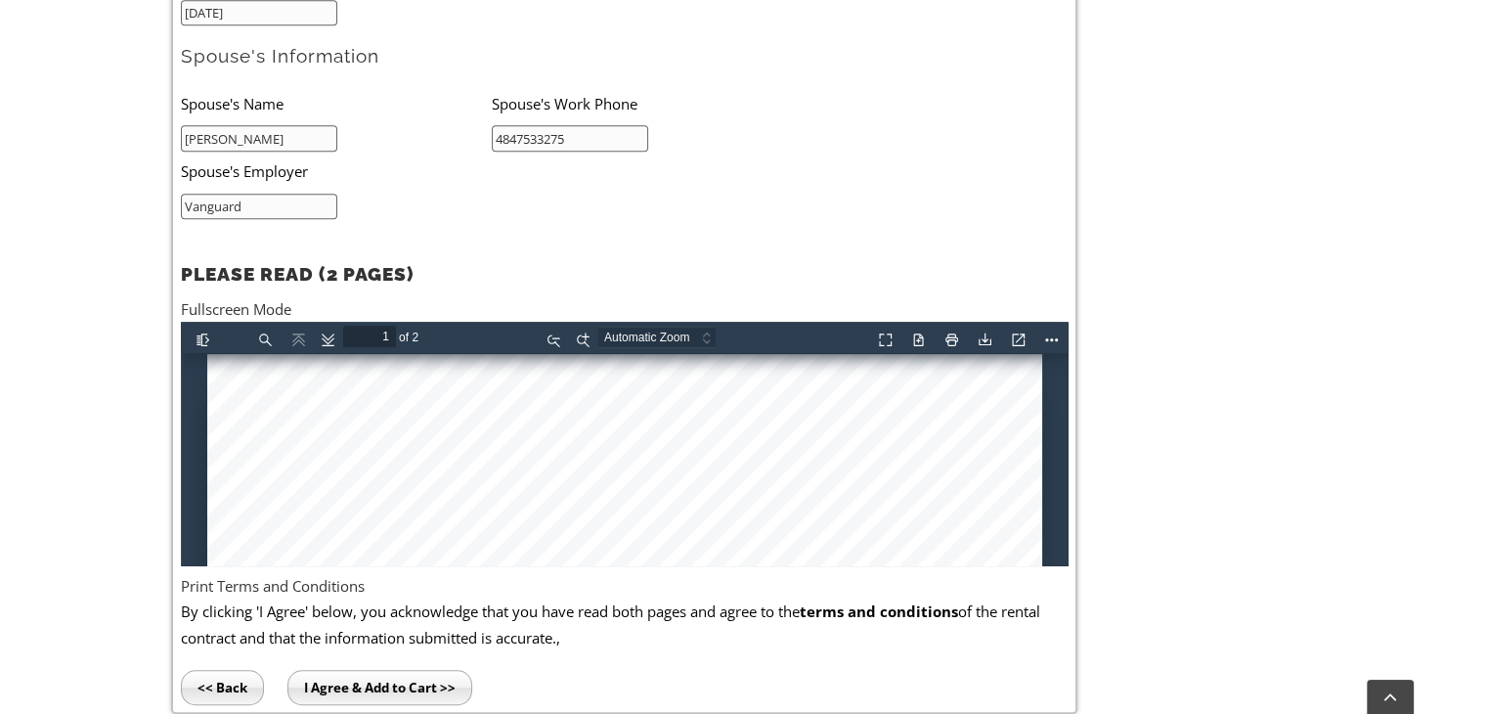
scroll to position [1410, 0]
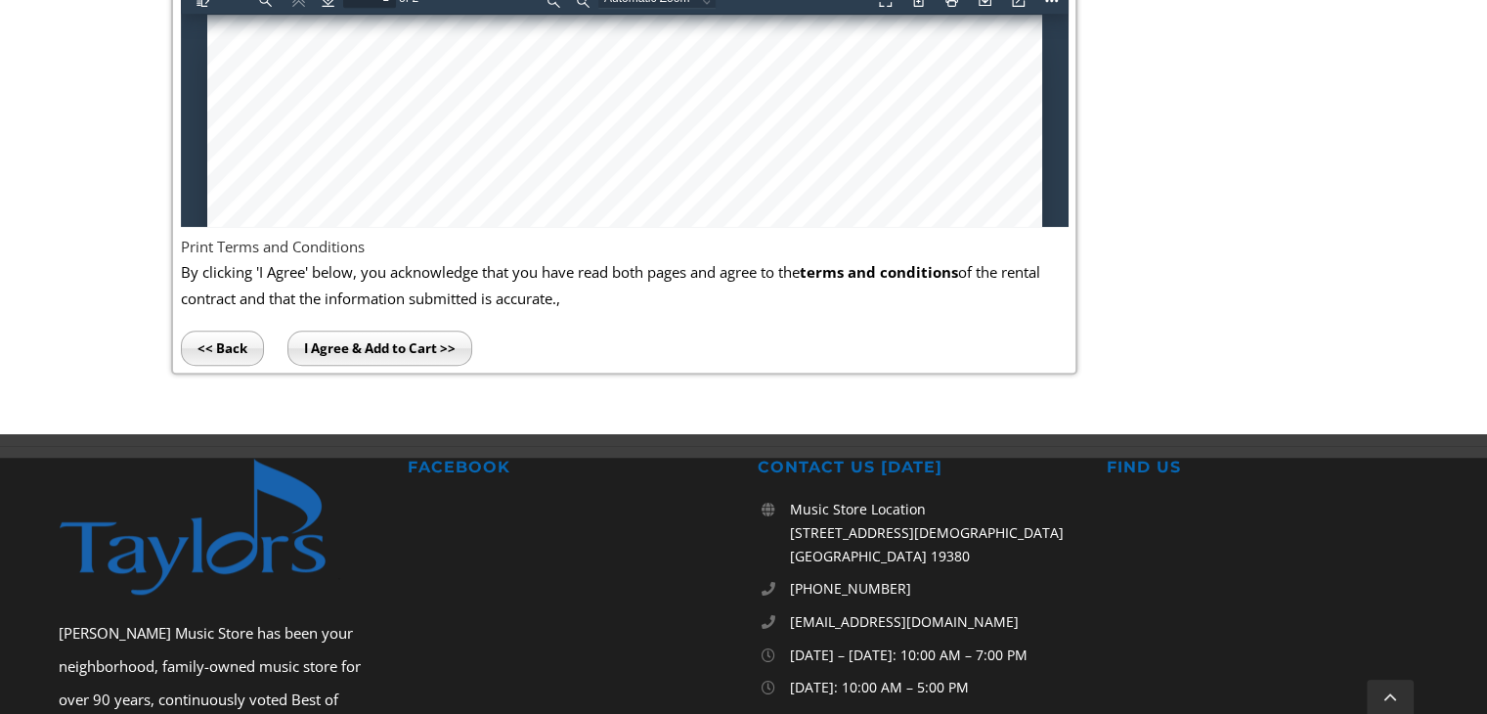
type input "Vanguard"
click at [396, 342] on input "I Agree & Add to Cart >>" at bounding box center [379, 347] width 185 height 35
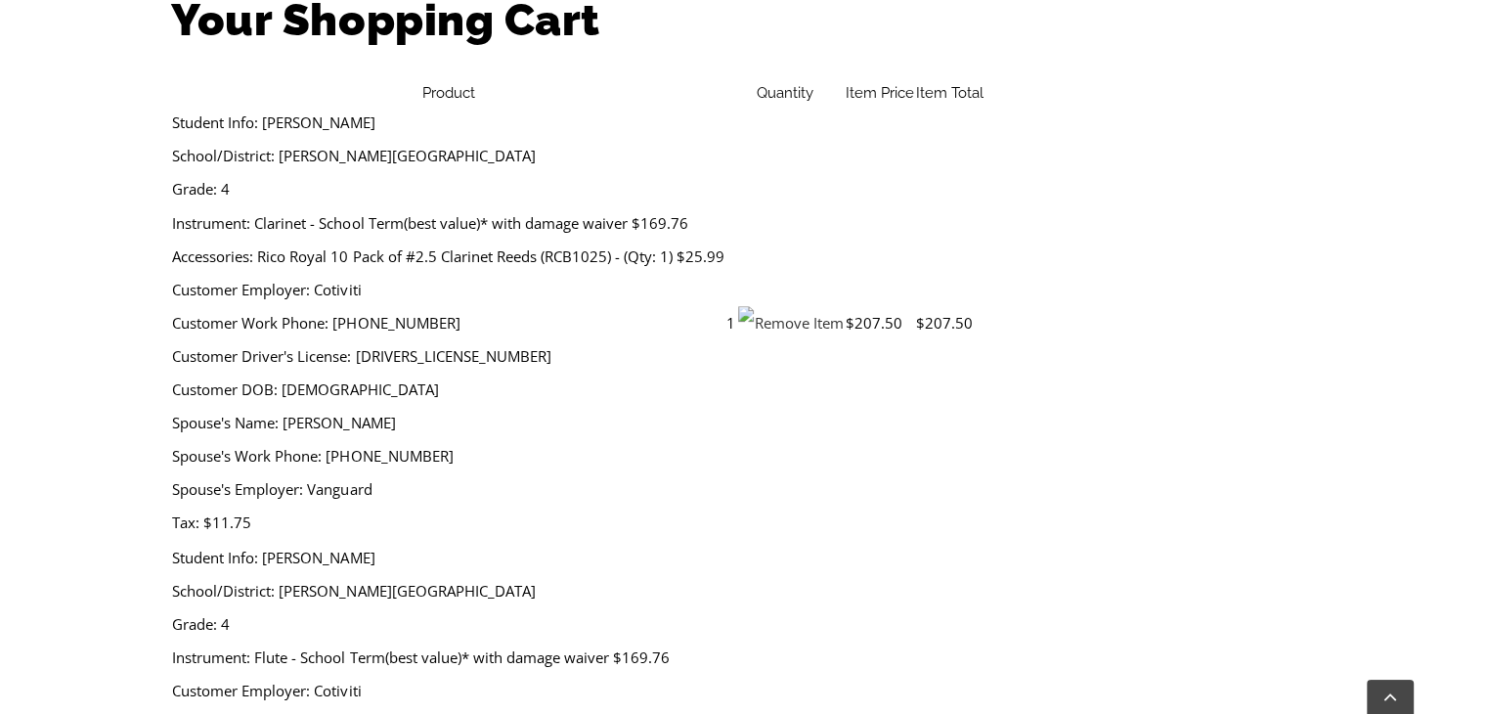
scroll to position [669, 0]
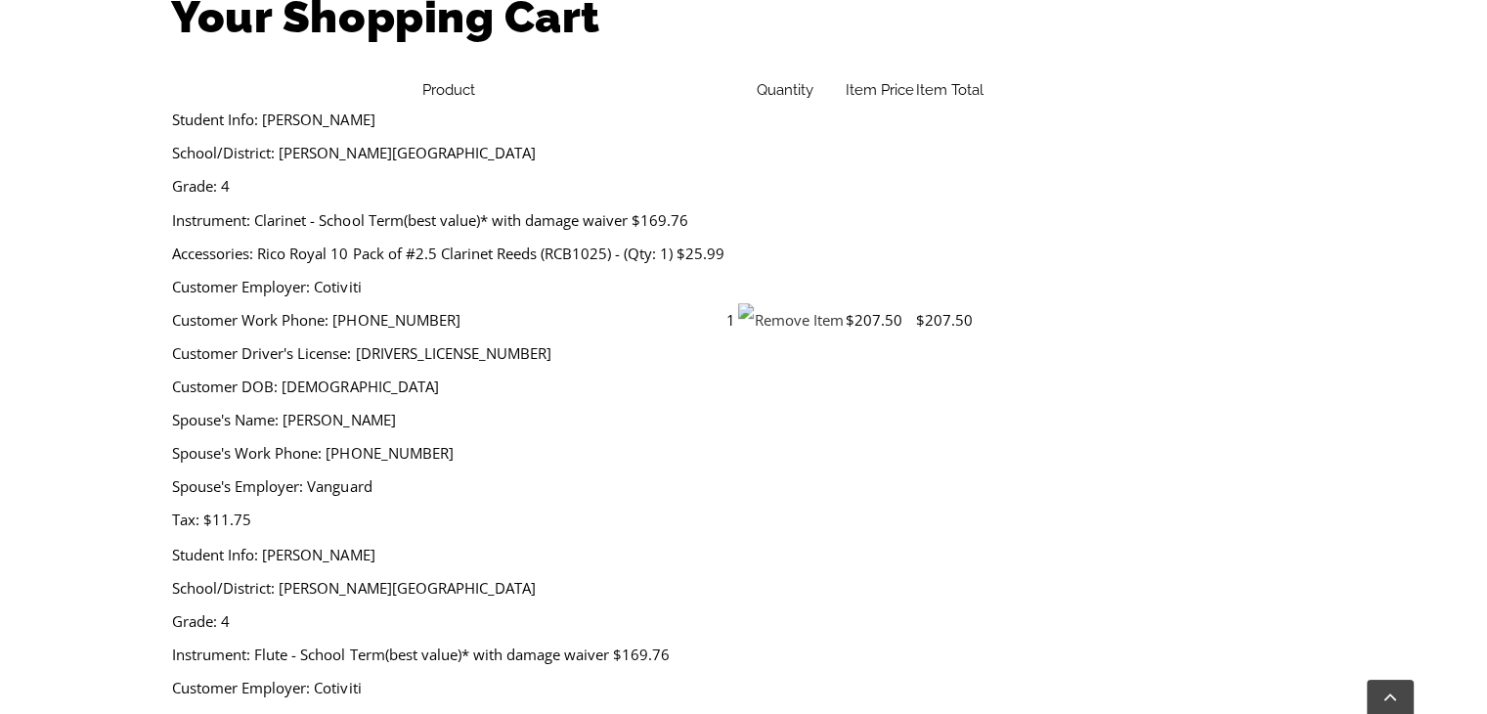
select select "PA"
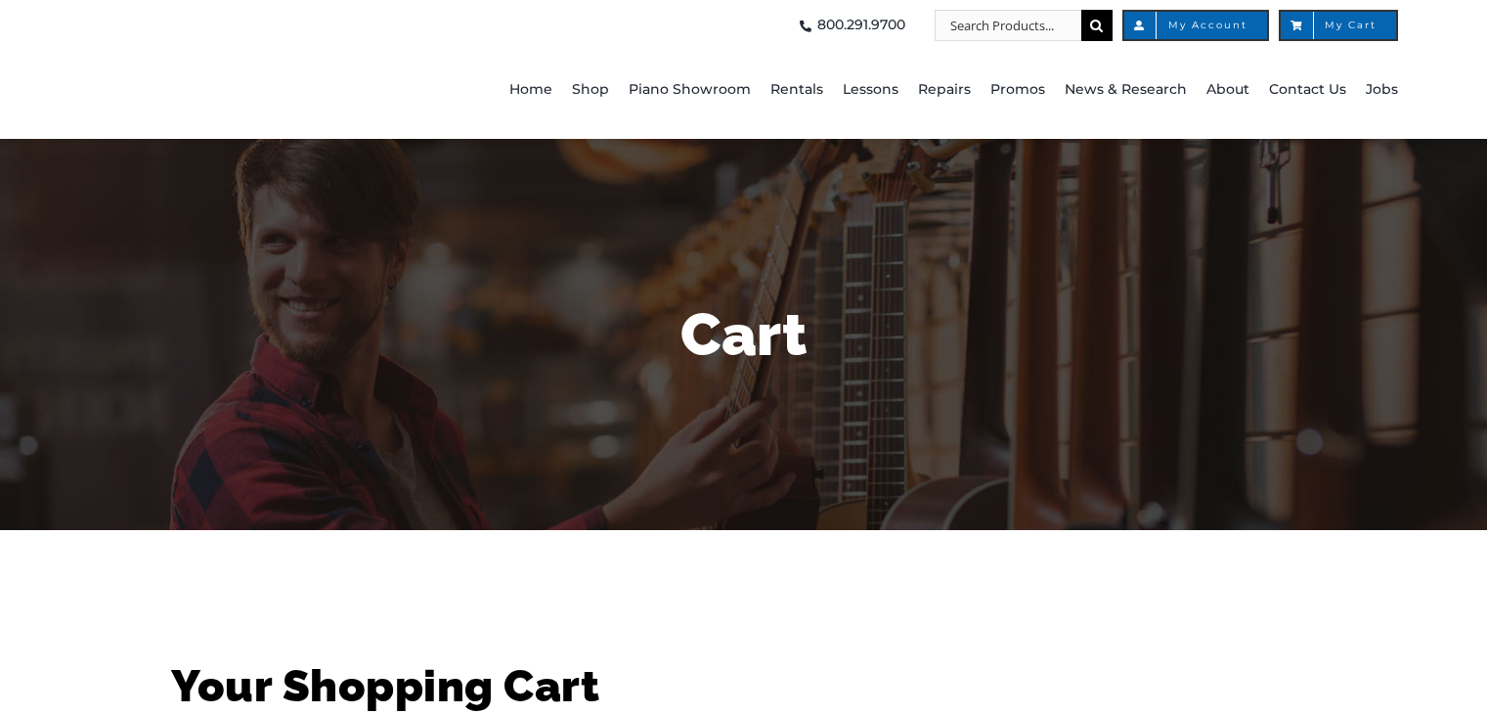
select select "PA"
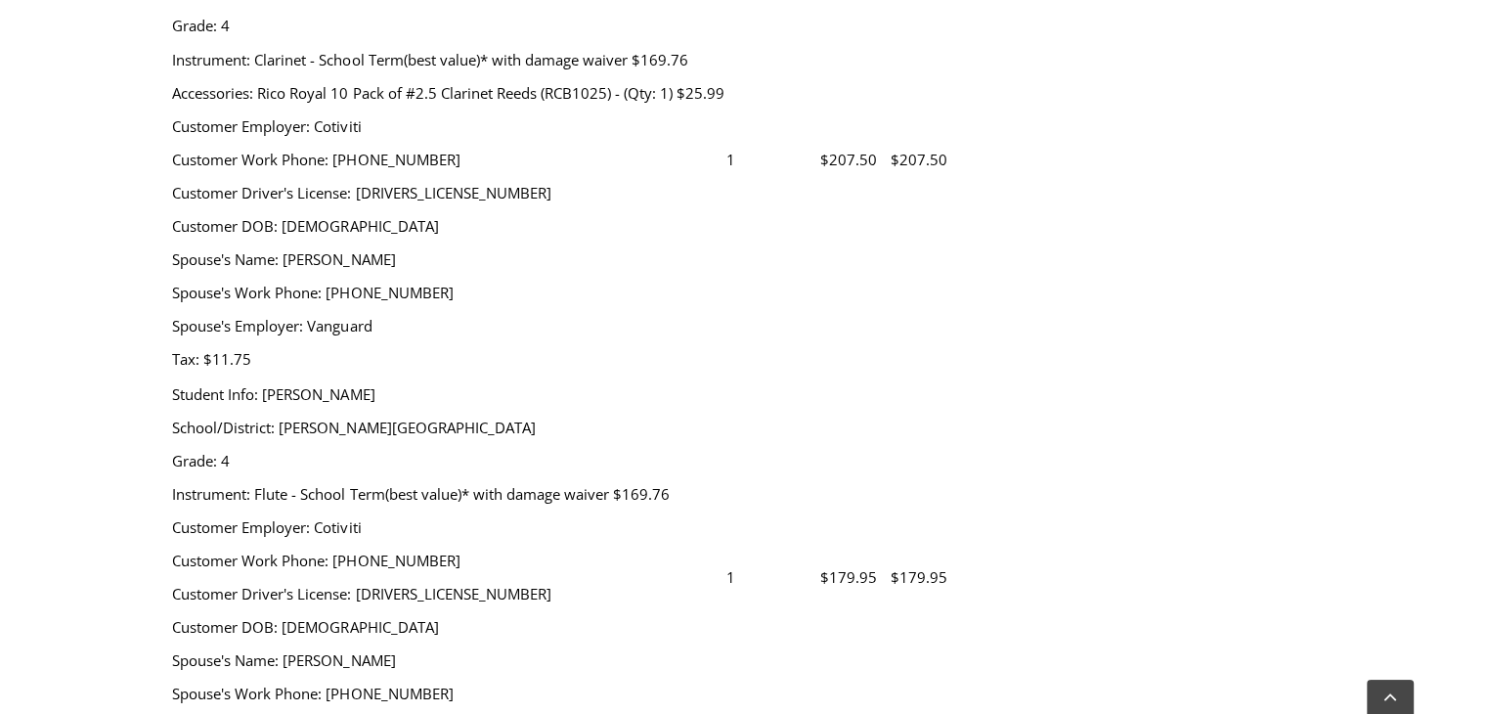
scroll to position [845, 0]
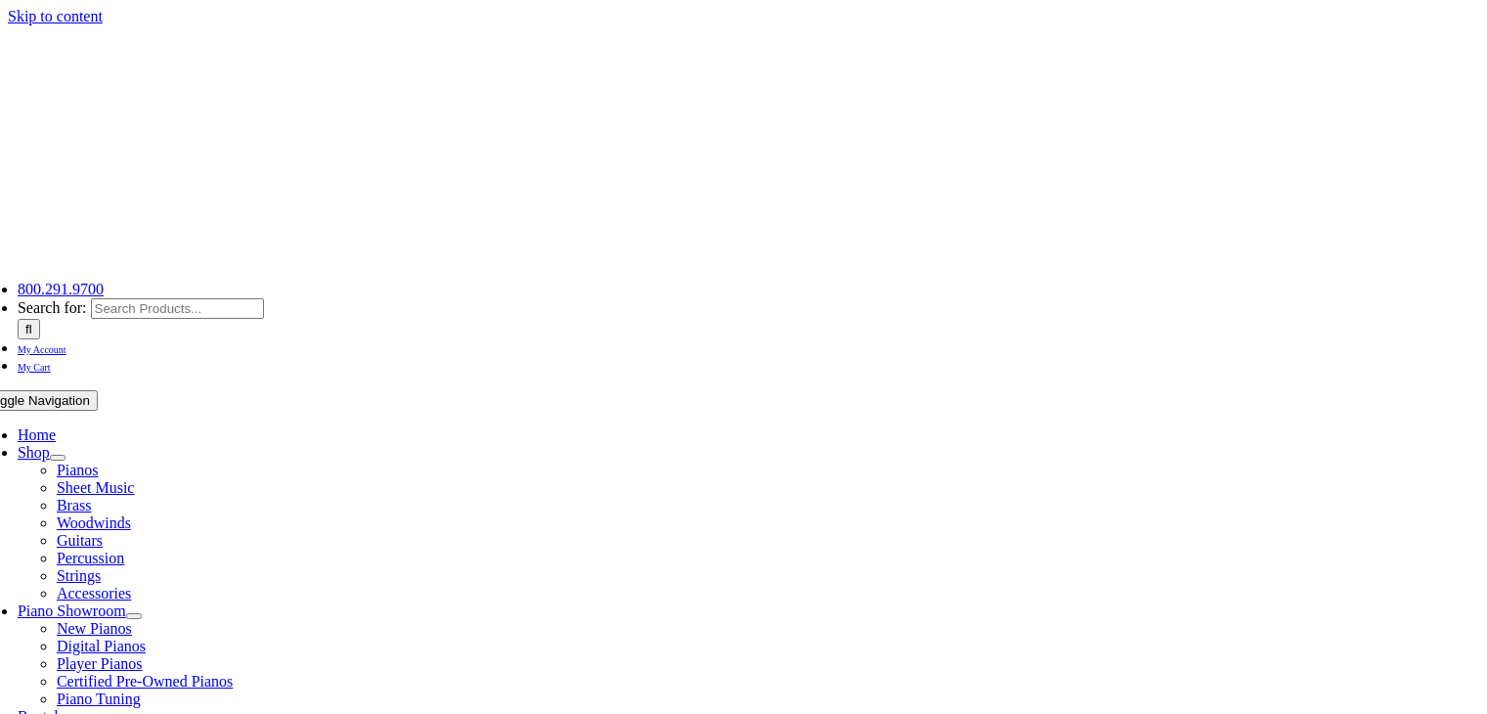
select select
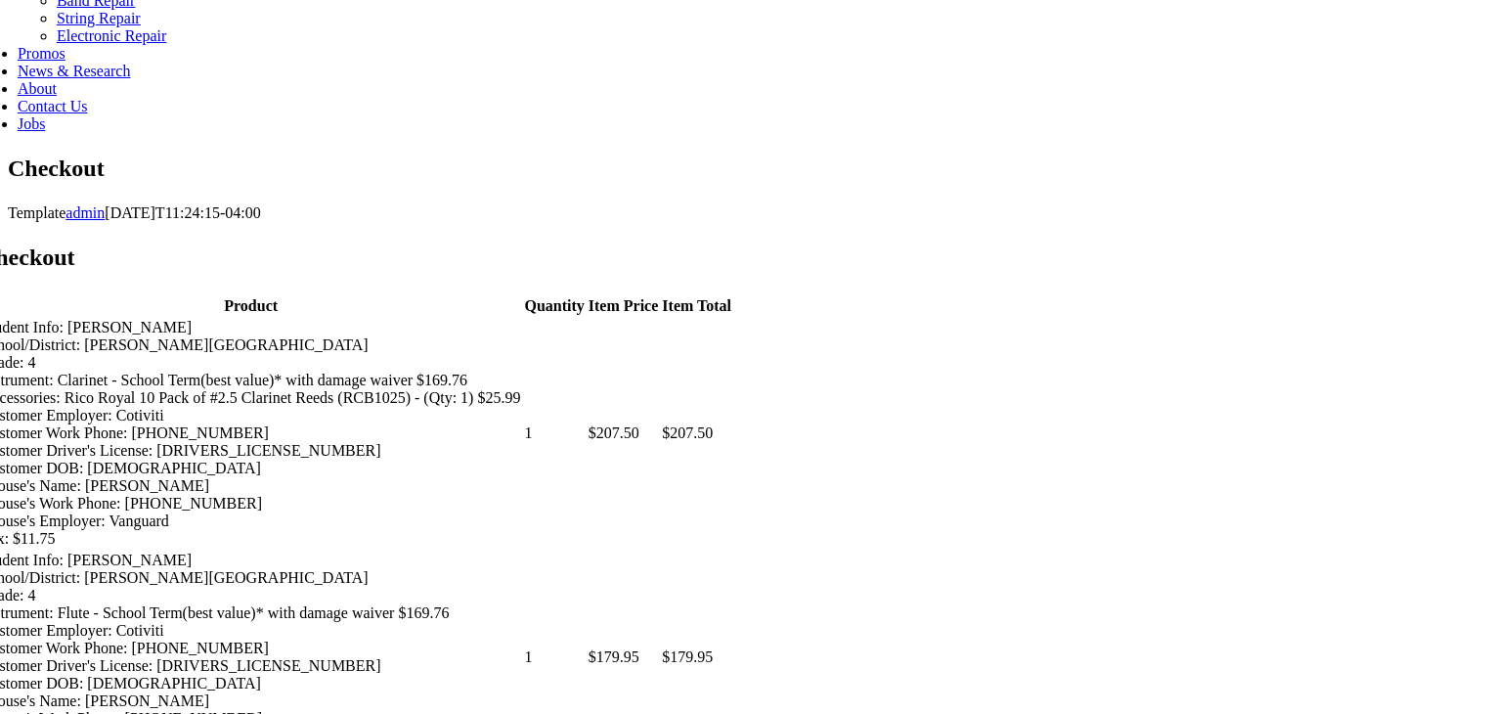
scroll to position [1123, 0]
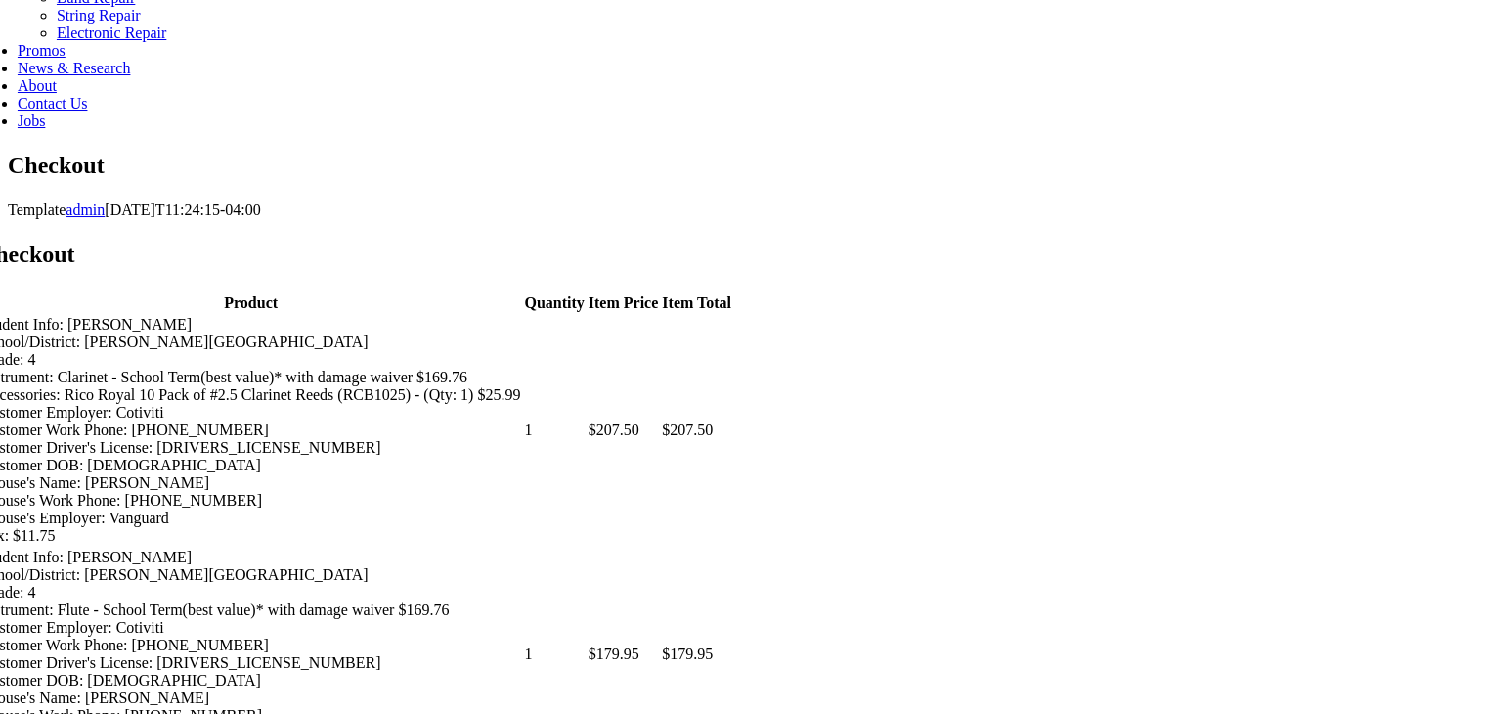
type input "[PERSON_NAME]"
type input "[STREET_ADDRESS][PERSON_NAME]"
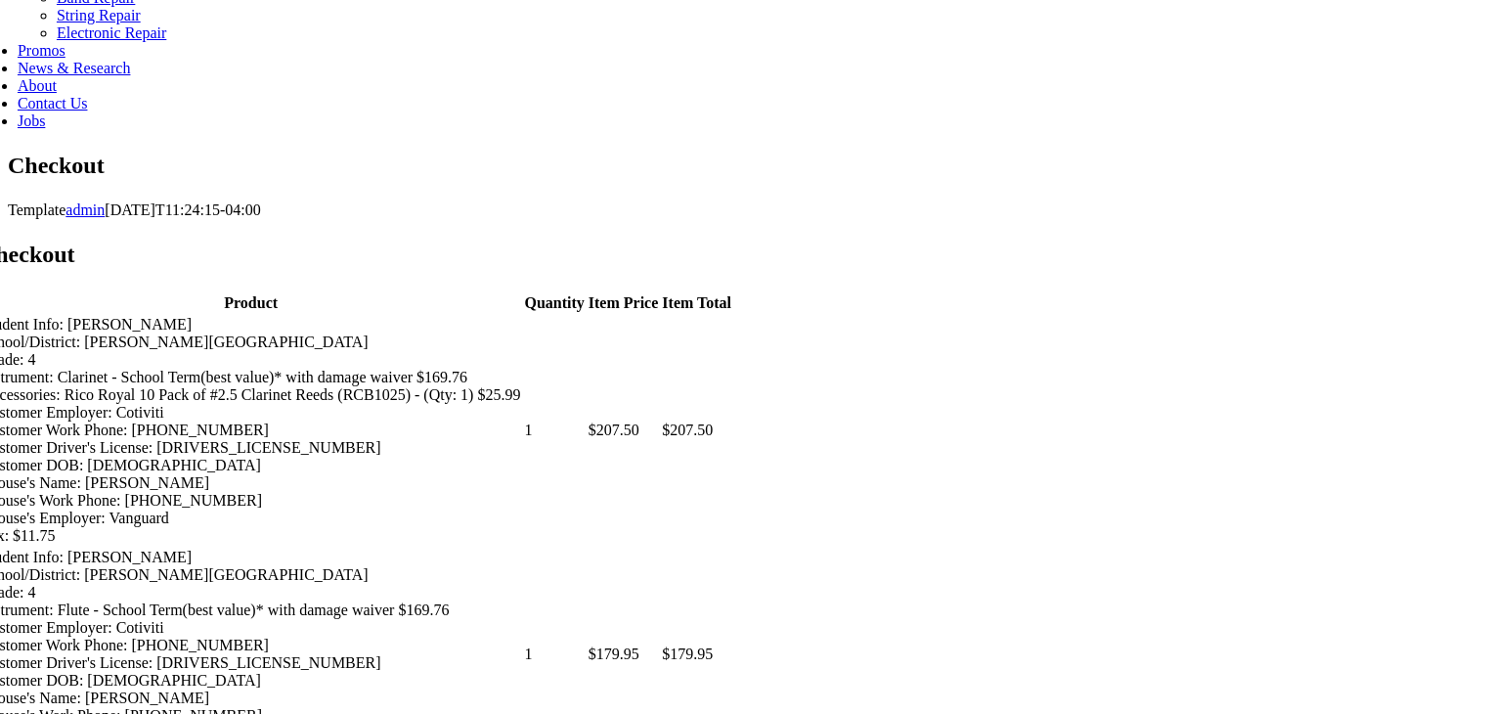
type input "[PERSON_NAME][GEOGRAPHIC_DATA]"
select select "PA"
type input "19425"
select select "visa"
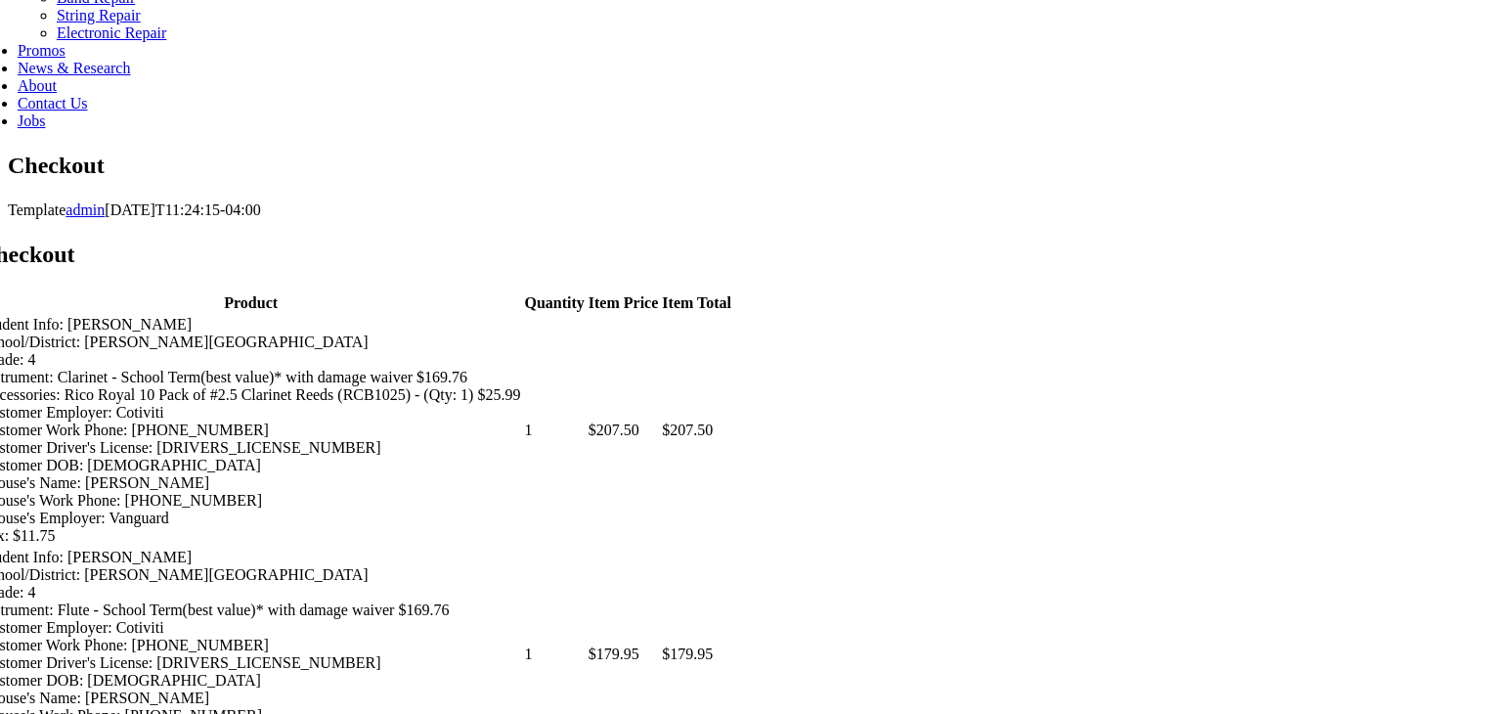
type input "[CREDIT_CARD_NUMBER]"
select select "01"
select select "2028"
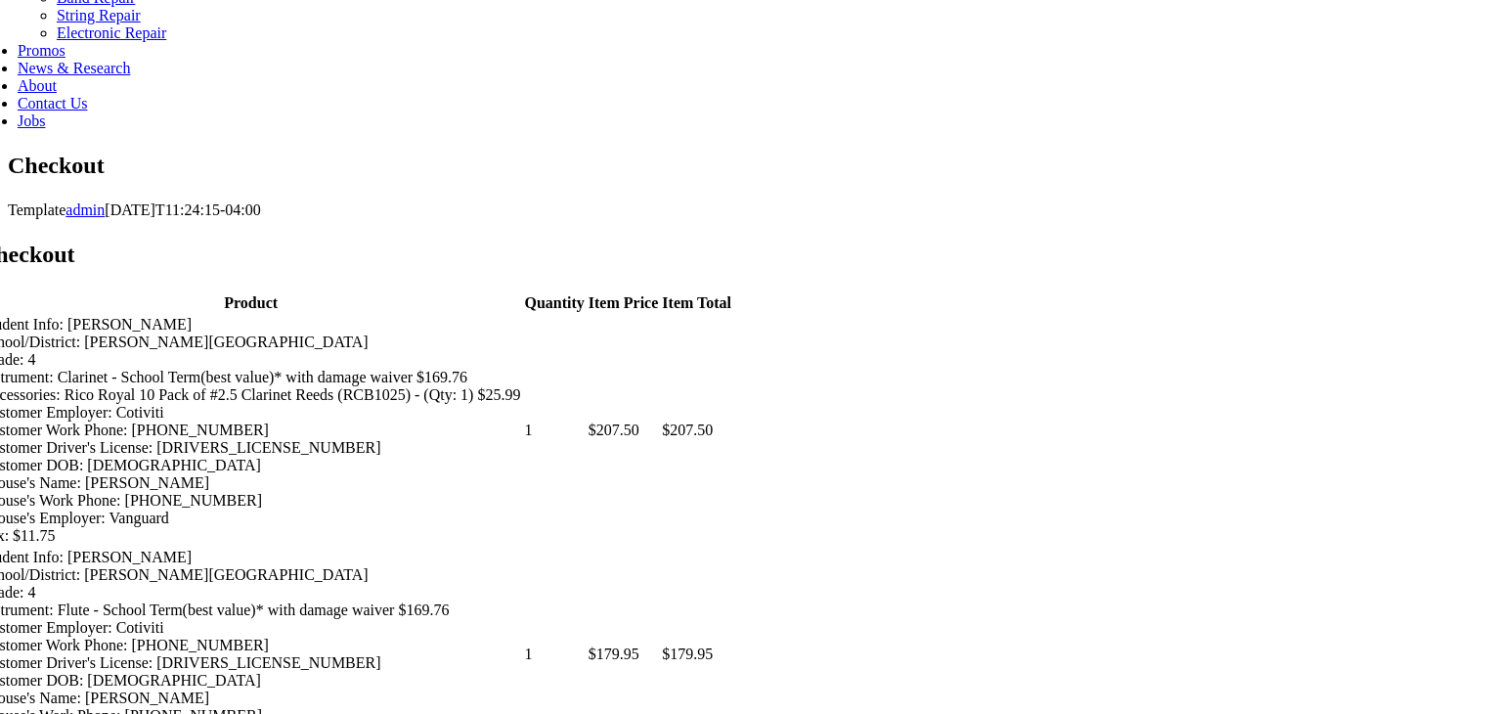
type input "312"
type input "4847534583"
type input "[EMAIL_ADDRESS][DOMAIN_NAME]"
